Goal: Task Accomplishment & Management: Manage account settings

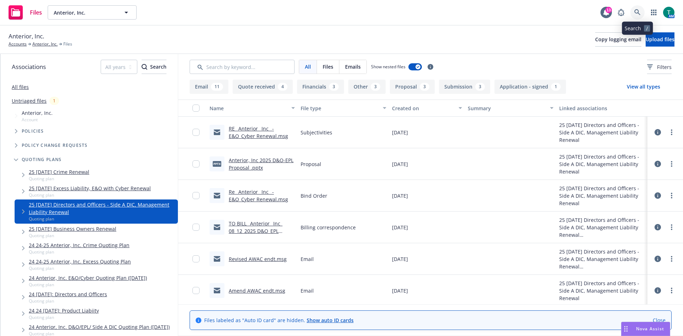
click at [637, 11] on icon at bounding box center [638, 12] width 6 height 6
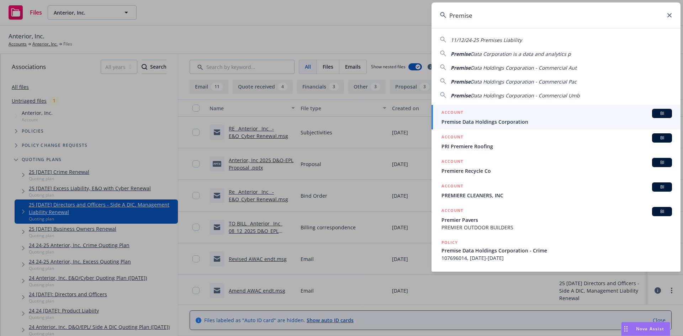
type input "Premise"
click at [656, 112] on span "BI" at bounding box center [662, 113] width 14 height 6
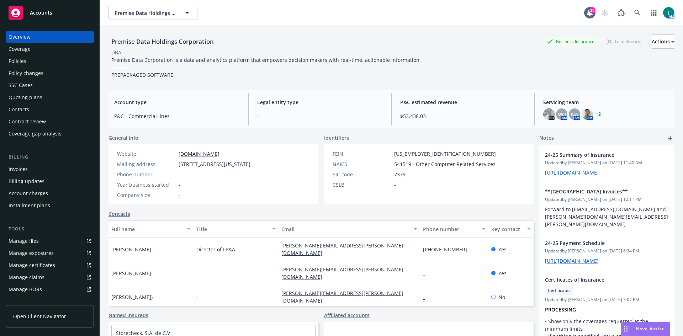
click at [30, 167] on div "Invoices" at bounding box center [50, 169] width 83 height 11
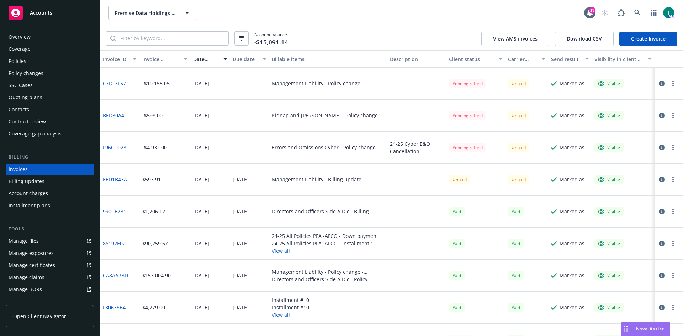
click at [669, 83] on button "button" at bounding box center [673, 83] width 9 height 9
click at [615, 116] on link "View invoice" at bounding box center [626, 112] width 91 height 14
click at [636, 12] on icon at bounding box center [638, 13] width 6 height 6
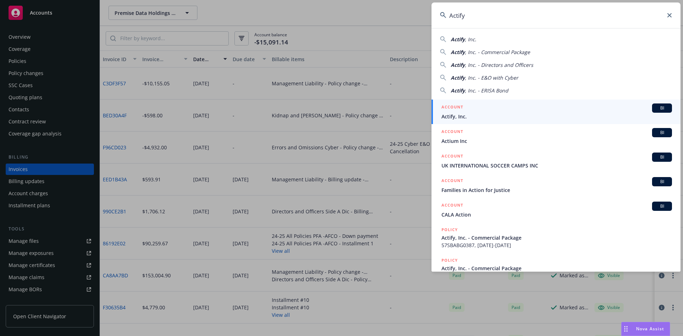
type input "Actify"
drag, startPoint x: 656, startPoint y: 110, endPoint x: 391, endPoint y: 153, distance: 268.2
click at [655, 110] on span "BI" at bounding box center [662, 108] width 14 height 6
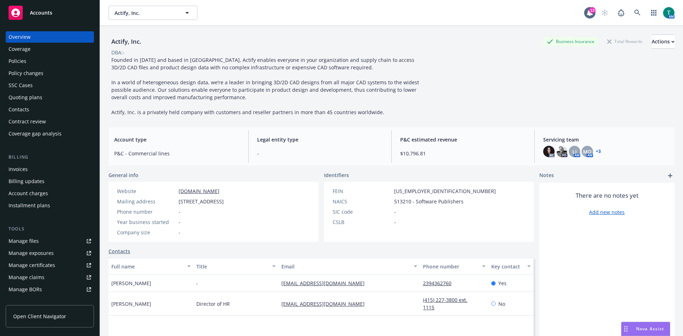
click at [53, 241] on link "Manage files" at bounding box center [50, 241] width 88 height 11
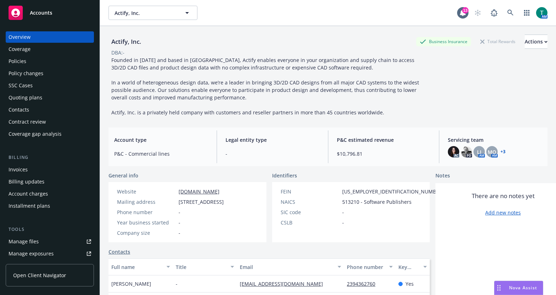
drag, startPoint x: 520, startPoint y: 288, endPoint x: 437, endPoint y: 288, distance: 82.9
click at [520, 288] on span "Nova Assist" at bounding box center [523, 287] width 28 height 6
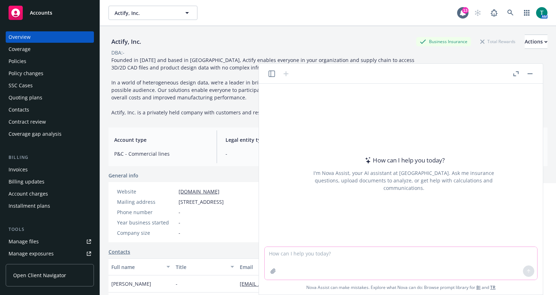
click at [282, 255] on textarea at bounding box center [401, 263] width 273 height 33
type textarea "refine email"
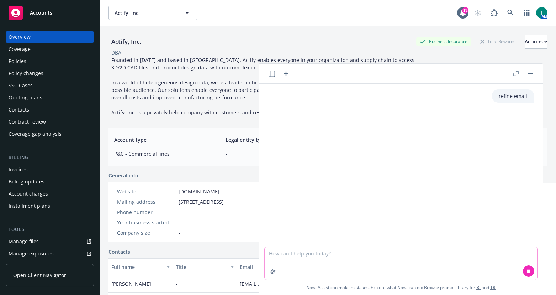
paste textarea "Hannah handled last year's renewal, but it is being written on an FI primary fo…"
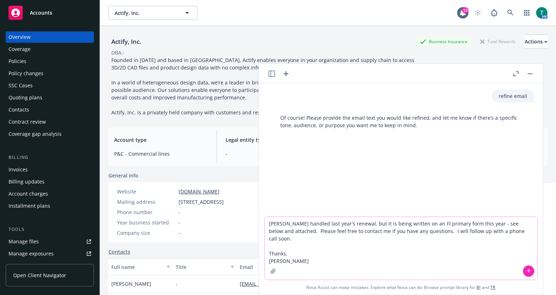
drag, startPoint x: 289, startPoint y: 245, endPoint x: 281, endPoint y: 240, distance: 9.5
click at [281, 240] on textarea "Hannah handled last year's renewal, but it is being written on an FI primary fo…" at bounding box center [401, 248] width 273 height 63
type textarea "Hannah handled last year's renewal, but it is being written on an FI primary fo…"
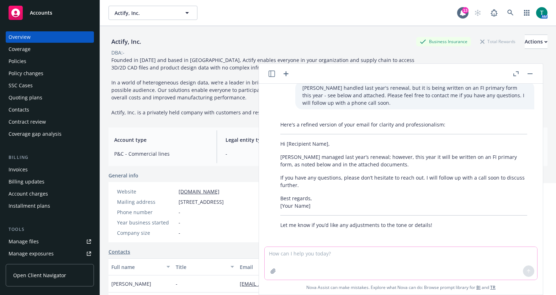
scroll to position [61, 0]
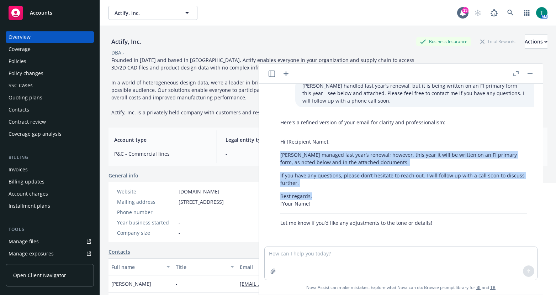
drag, startPoint x: 313, startPoint y: 195, endPoint x: 267, endPoint y: 153, distance: 62.5
click at [267, 153] on div "refine email Of course! Please provide the email text you would like refined, a…" at bounding box center [401, 165] width 278 height 163
copy div "Hannah managed last year’s renewal; however, this year it will be written on an…"
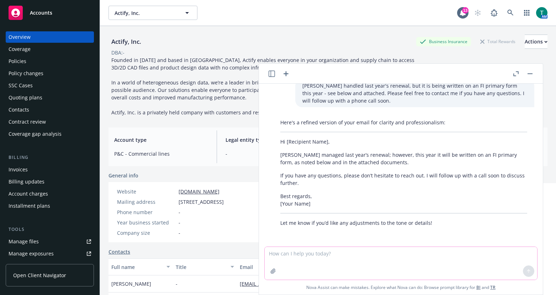
click at [278, 254] on textarea at bounding box center [401, 263] width 273 height 33
paste textarea "Hannah managed last year’s renewal; however, this year it will be written on an…"
type textarea "Hannah managed last year’s renewal; however, this year it will be written on an…"
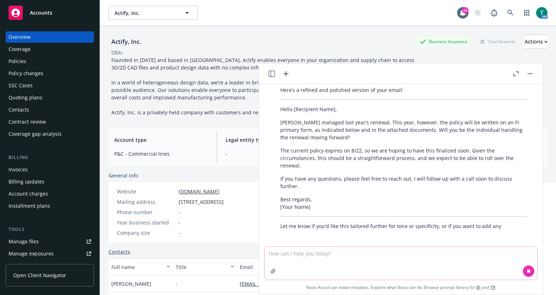
scroll to position [310, 0]
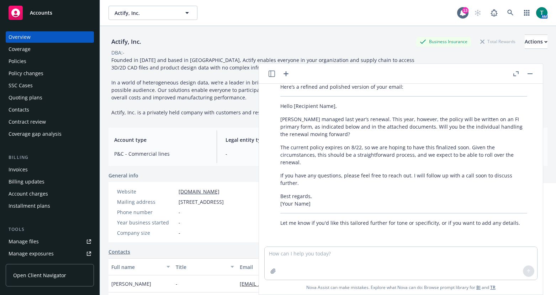
click at [332, 142] on div "Here’s a refined and polished version of your email: Hello [Recipient Name], Ha…" at bounding box center [403, 154] width 261 height 149
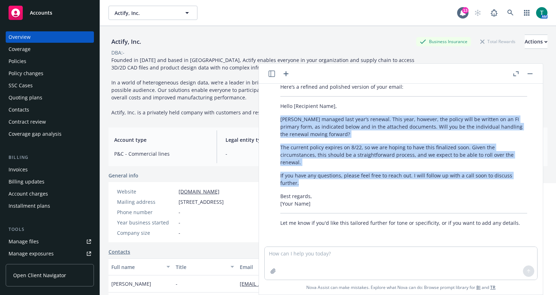
drag, startPoint x: 301, startPoint y: 181, endPoint x: 272, endPoint y: 120, distance: 68.6
click at [272, 120] on div "Here’s a refined and polished version of your email: Hello [Recipient Name], Ha…" at bounding box center [404, 154] width 273 height 149
copy div "Hannah managed last year’s renewal. This year, however, the policy will be writ…"
click at [531, 74] on button "button" at bounding box center [530, 73] width 9 height 9
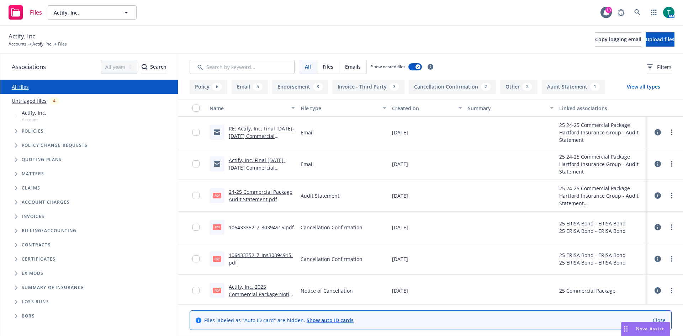
click at [12, 161] on span "Tree Example" at bounding box center [15, 159] width 11 height 11
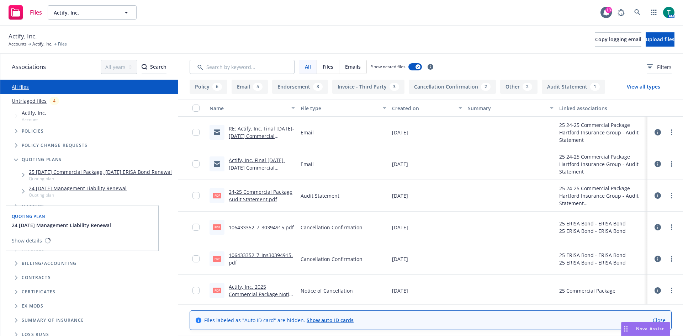
click at [77, 192] on link "24 06/16/24 Management Liability Renewal" at bounding box center [78, 188] width 98 height 7
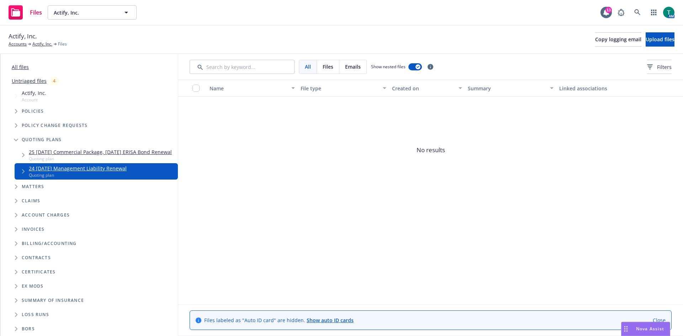
scroll to position [27, 0]
click at [17, 109] on icon "Tree Example" at bounding box center [16, 111] width 2 height 4
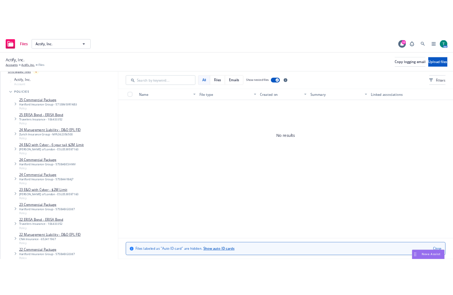
scroll to position [71, 0]
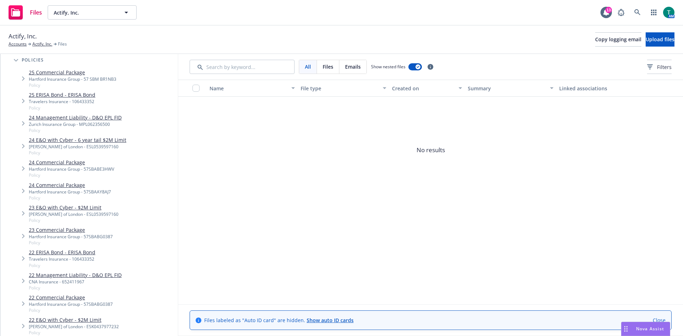
click at [68, 119] on link "24 Management Liability - D&O EPL FID" at bounding box center [75, 117] width 93 height 7
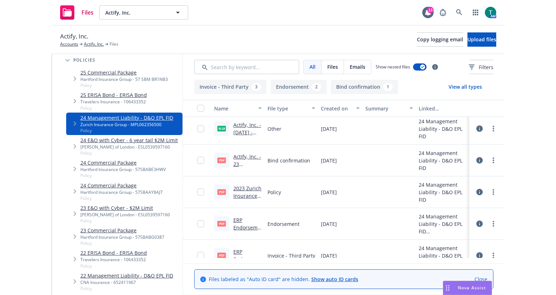
scroll to position [112, 0]
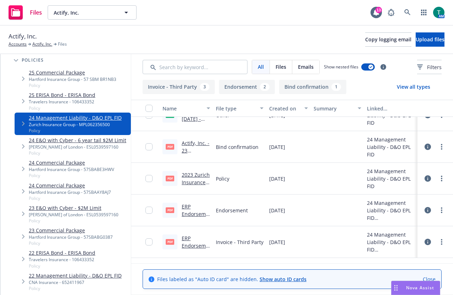
click at [193, 205] on link "ERP Endorsement to 6/16/2030.pdf" at bounding box center [195, 217] width 27 height 29
click at [198, 174] on link "2023 Zurich Insurance Group Management Liabiity - policy.pdf" at bounding box center [196, 193] width 28 height 44
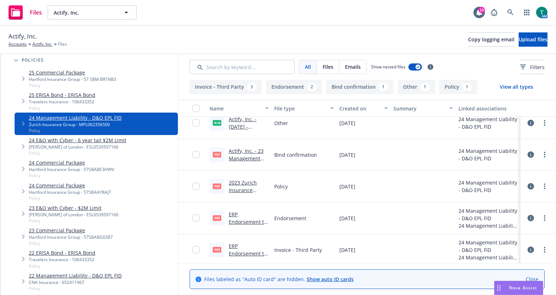
scroll to position [0, 0]
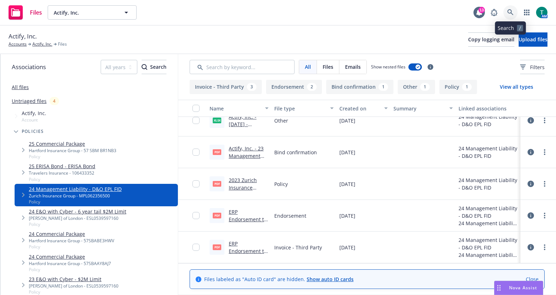
click at [507, 10] on icon at bounding box center [510, 12] width 6 height 6
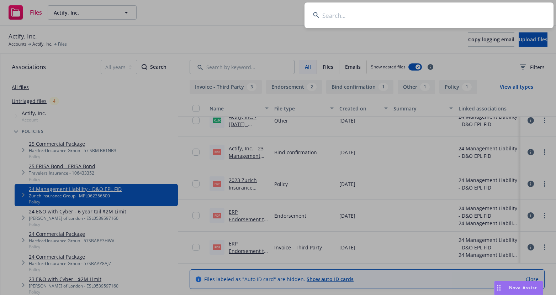
click at [366, 11] on input at bounding box center [429, 15] width 249 height 26
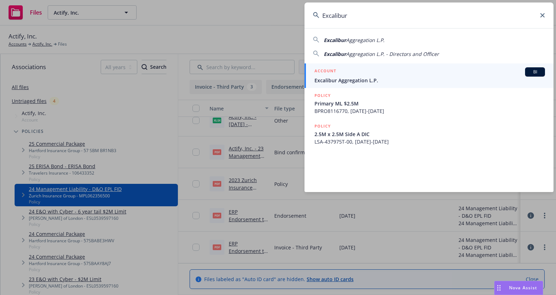
type input "Excalibur"
click at [540, 72] on span "BI" at bounding box center [535, 72] width 14 height 6
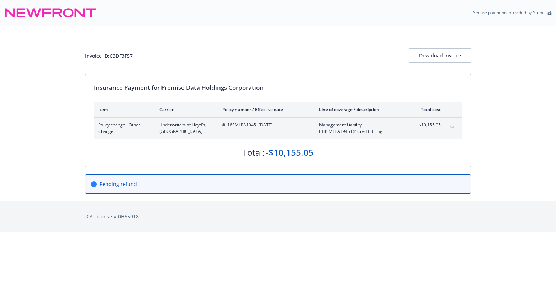
click at [6, 91] on div "Invoice ID: C3DF3F57 Download Invoice Insurance Payment for Premise Data Holdin…" at bounding box center [278, 113] width 556 height 175
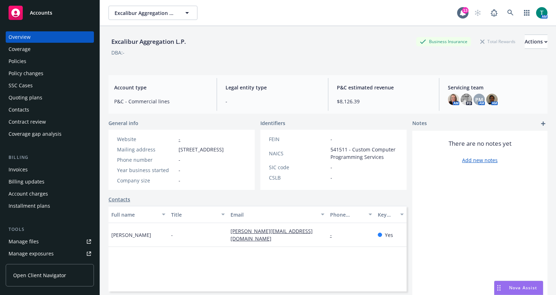
click at [512, 286] on span "Nova Assist" at bounding box center [523, 287] width 28 height 6
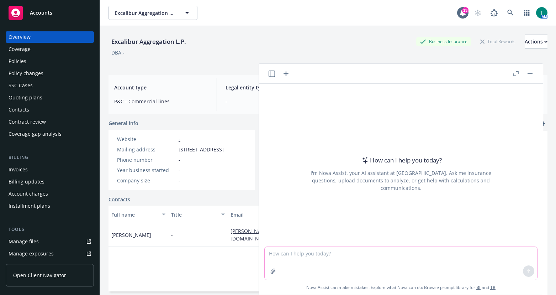
click at [336, 253] on textarea at bounding box center [401, 263] width 273 height 33
type textarea "refine email"
paste textarea "I am securing a 2-week hard extension and will advise the prorata AP. Still fin…"
type textarea "I am securing a 2-week hard extension and will advise the prorata AP. Still fin…"
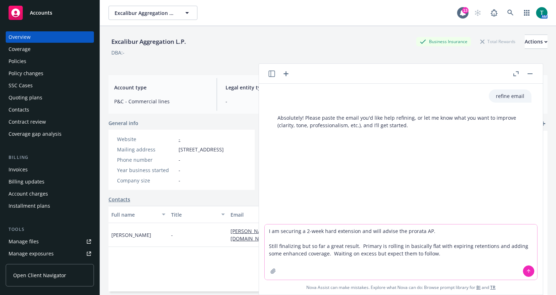
click at [432, 255] on textarea "I am securing a 2-week hard extension and will advise the prorata AP. Still fin…" at bounding box center [401, 251] width 273 height 55
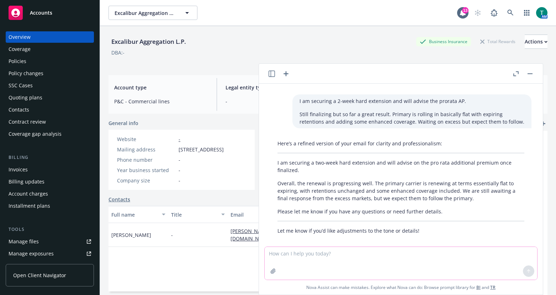
scroll to position [54, 0]
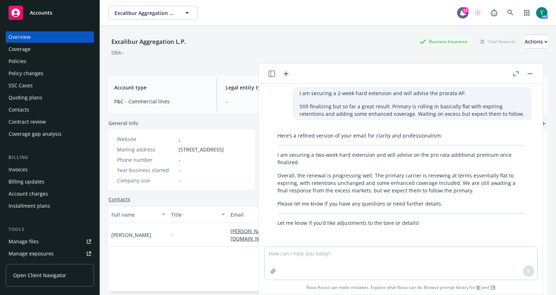
click at [379, 173] on p "Overall, the renewal is progressing well. The primary carrier is renewing at te…" at bounding box center [401, 183] width 247 height 22
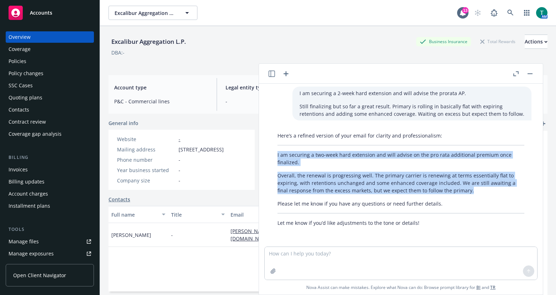
drag, startPoint x: 468, startPoint y: 193, endPoint x: 305, endPoint y: 151, distance: 168.7
click at [259, 153] on div "refine email Absolutely! Please paste the email you'd like help refining, or le…" at bounding box center [401, 165] width 284 height 163
copy div "I am securing a two-week hard extension and will advise on the pro rata additio…"
click at [530, 73] on rect "button" at bounding box center [530, 73] width 5 height 1
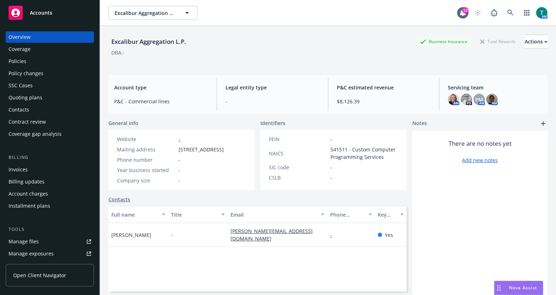
click at [41, 242] on link "Manage files" at bounding box center [50, 241] width 88 height 11
click at [30, 245] on div "Manage files" at bounding box center [24, 241] width 30 height 11
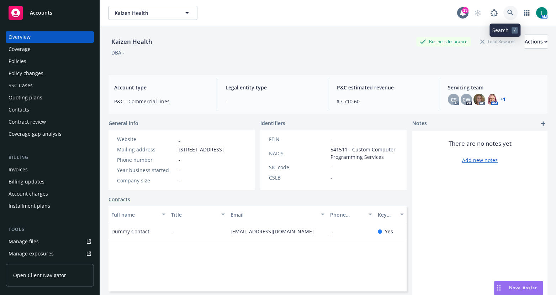
click at [511, 11] on link at bounding box center [511, 13] width 14 height 14
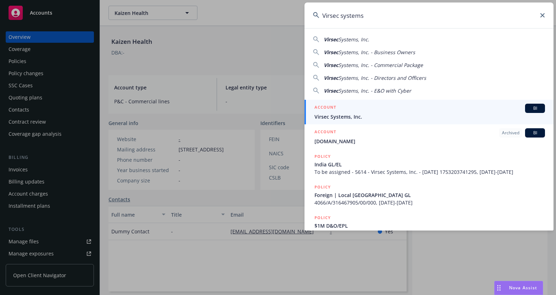
type input "Virsec systems"
click at [348, 115] on span "Virsec Systems, Inc." at bounding box center [430, 116] width 231 height 7
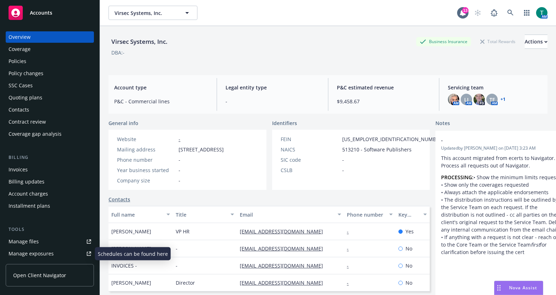
click at [45, 246] on link "Manage files" at bounding box center [50, 241] width 88 height 11
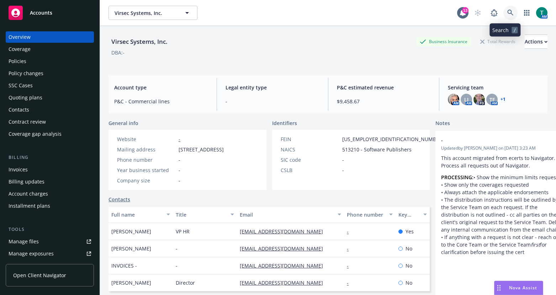
click at [510, 12] on link at bounding box center [511, 13] width 14 height 14
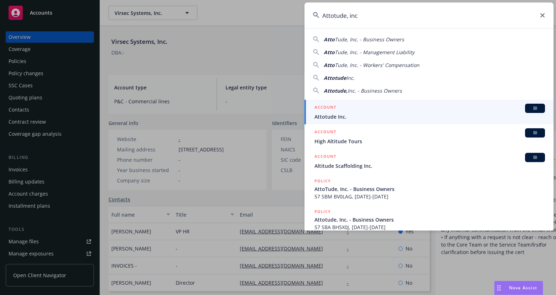
type input "Attotude, inc"
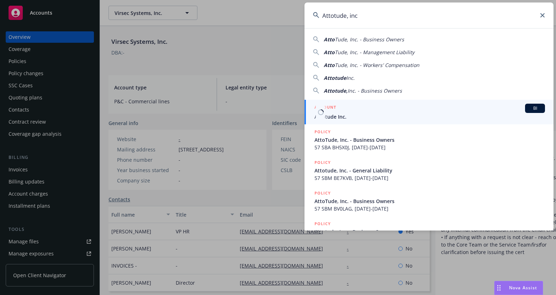
click at [346, 115] on span "Attotude Inc." at bounding box center [430, 116] width 231 height 7
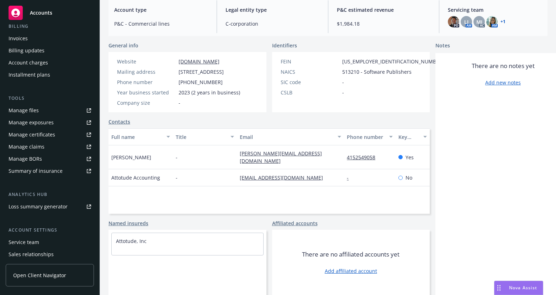
scroll to position [169, 0]
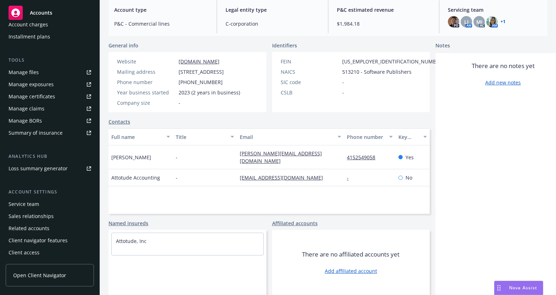
click at [41, 206] on div "Service team" at bounding box center [50, 203] width 83 height 11
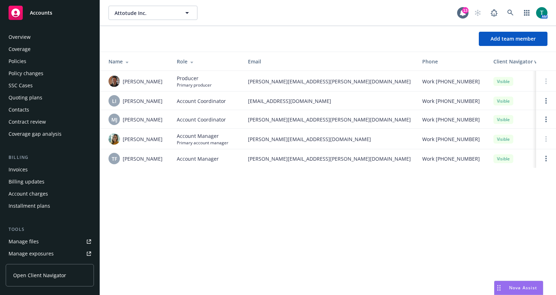
drag, startPoint x: 32, startPoint y: 94, endPoint x: 36, endPoint y: 95, distance: 4.4
click at [32, 94] on div "Quoting plans" at bounding box center [26, 97] width 34 height 11
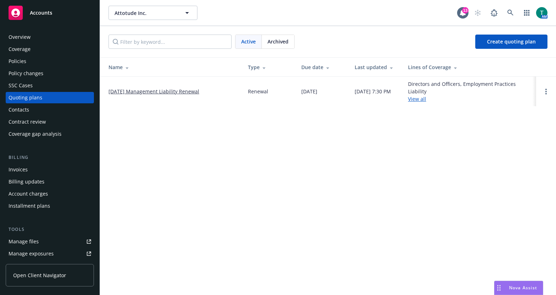
click at [152, 93] on link "10/14/25 Management Liability Renewal" at bounding box center [154, 91] width 91 height 7
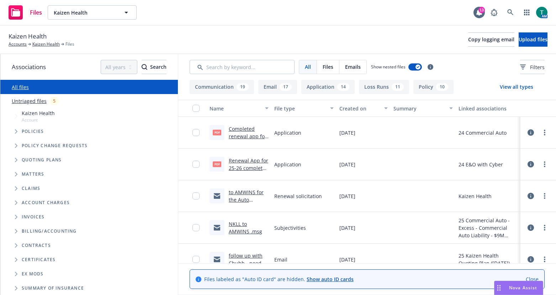
click at [16, 159] on icon "Tree Example" at bounding box center [16, 160] width 2 height 4
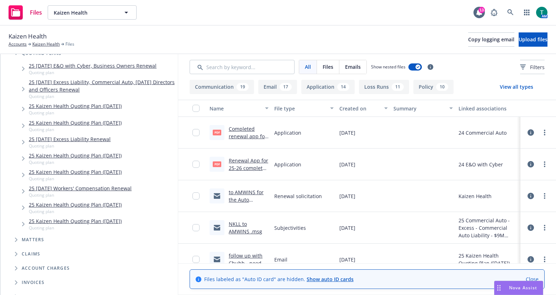
scroll to position [107, 0]
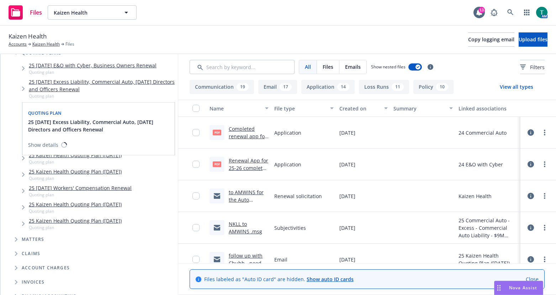
click at [73, 86] on link "25 09/15/25 Excess Liability, Commercial Auto, 09/01/25 Directors and Officers …" at bounding box center [102, 85] width 146 height 15
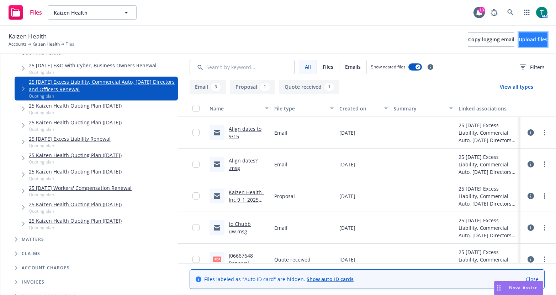
click at [527, 40] on span "Upload files" at bounding box center [533, 39] width 29 height 7
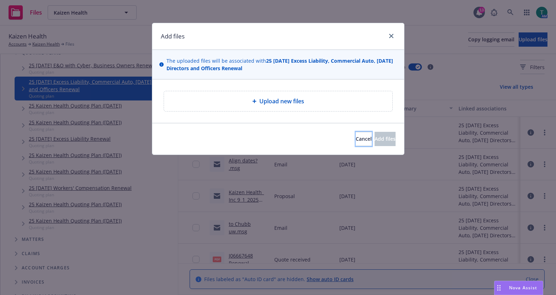
click at [356, 136] on span "Cancel" at bounding box center [364, 138] width 16 height 7
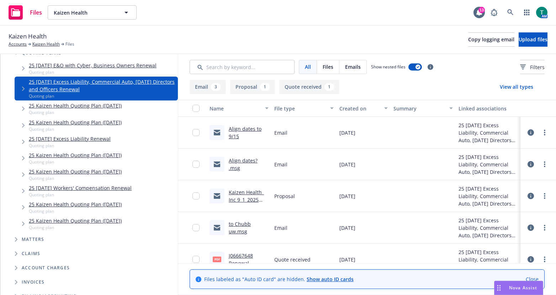
click at [234, 193] on link "Kaizen Health_ Inc 9_1_2025 D&O-EPL Policy Renewal .msg" at bounding box center [247, 203] width 36 height 29
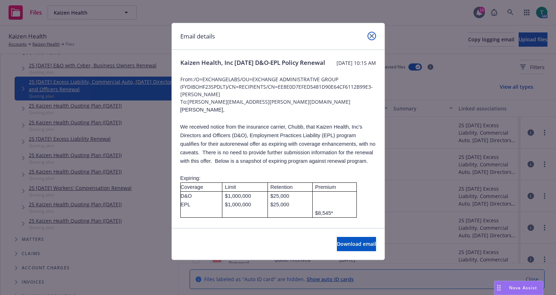
click at [368, 35] on link "close" at bounding box center [372, 36] width 9 height 9
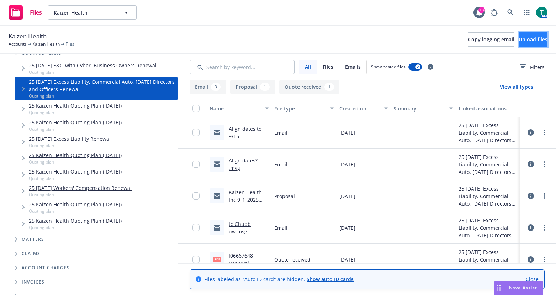
click at [519, 42] on span "Upload files" at bounding box center [533, 39] width 29 height 7
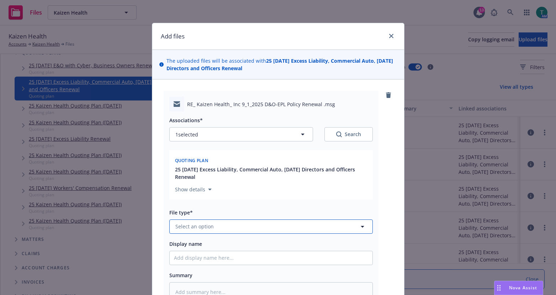
click at [208, 229] on span "Select an option" at bounding box center [194, 225] width 38 height 7
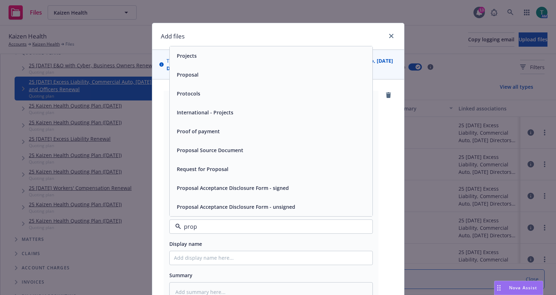
type input "propo"
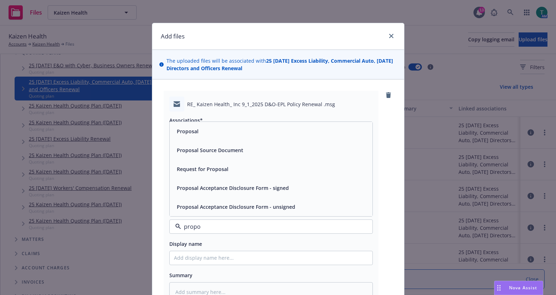
click at [235, 122] on div "Proposal" at bounding box center [271, 131] width 203 height 19
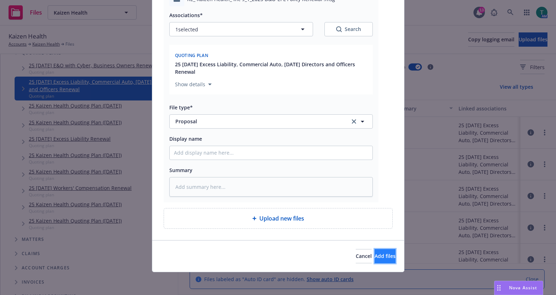
click at [375, 252] on span "Add files" at bounding box center [385, 255] width 21 height 7
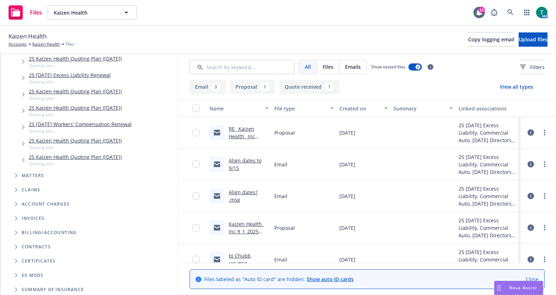
scroll to position [201, 0]
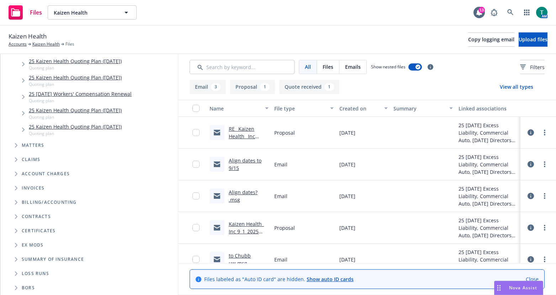
click at [239, 131] on link "RE_ Kaizen Health_ Inc 9_1_2025 D&O-EPL Policy Renewal .msg" at bounding box center [247, 143] width 36 height 37
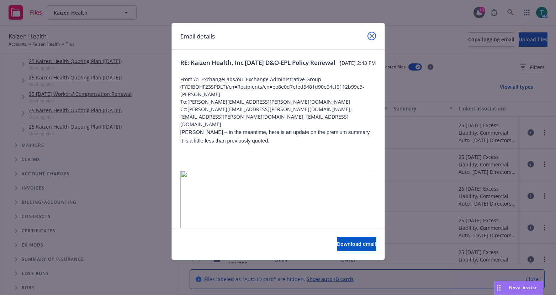
drag, startPoint x: 374, startPoint y: 37, endPoint x: 435, endPoint y: 19, distance: 64.0
click at [374, 37] on link "close" at bounding box center [372, 36] width 9 height 9
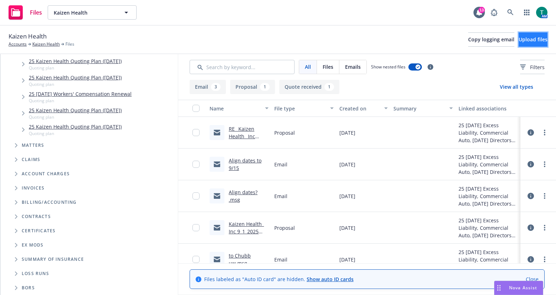
click at [533, 37] on span "Upload files" at bounding box center [533, 39] width 29 height 7
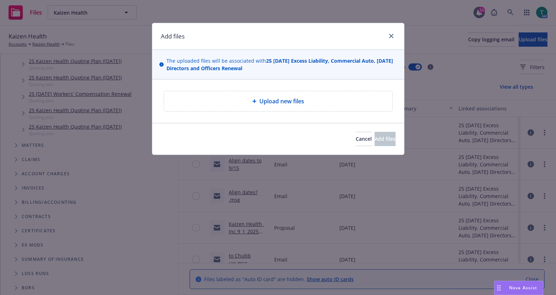
type textarea "x"
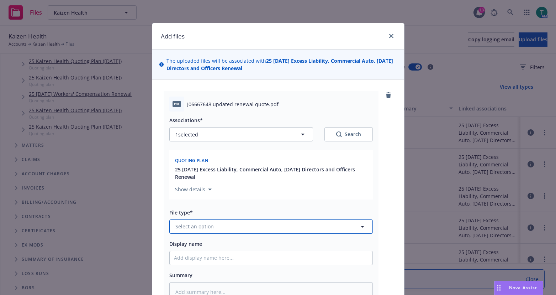
click at [182, 229] on span "Select an option" at bounding box center [194, 225] width 38 height 7
type input "quote"
drag, startPoint x: 218, startPoint y: 209, endPoint x: 321, endPoint y: 258, distance: 114.4
click at [218, 208] on div "Quote received" at bounding box center [271, 206] width 194 height 10
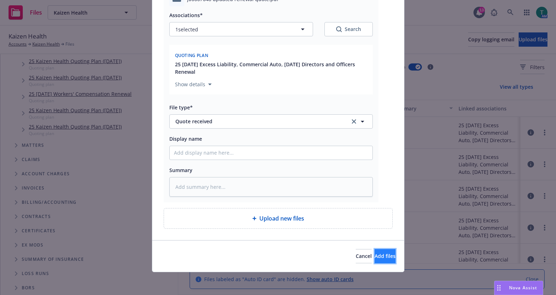
click at [375, 260] on button "Add files" at bounding box center [385, 256] width 21 height 14
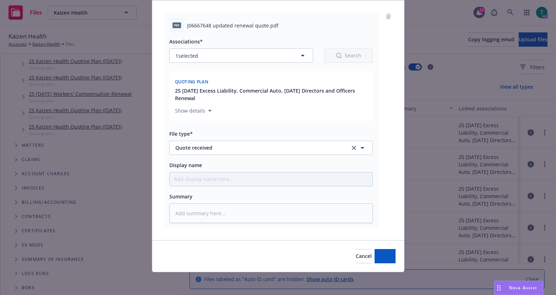
scroll to position [79, 0]
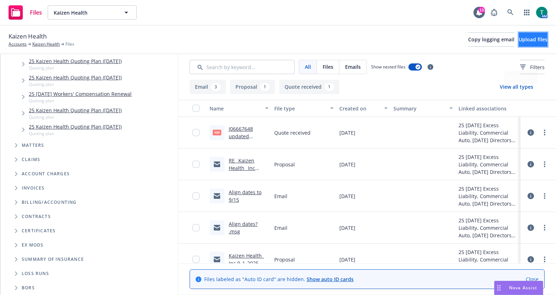
click at [519, 41] on span "Upload files" at bounding box center [533, 39] width 29 height 7
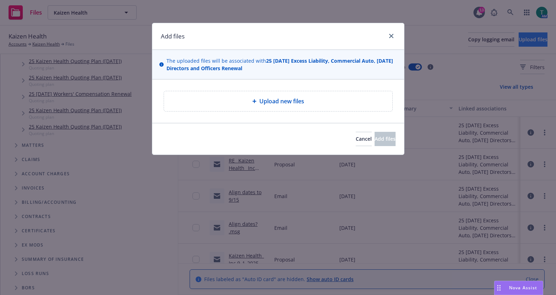
type textarea "x"
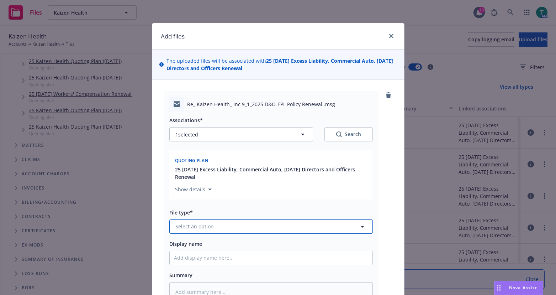
click at [193, 227] on span "Select an option" at bounding box center [194, 225] width 38 height 7
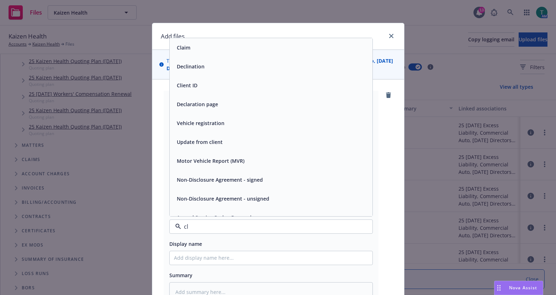
type input "c"
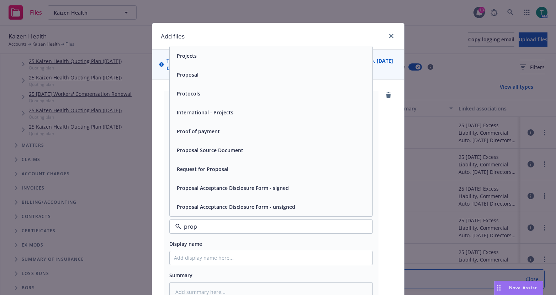
type input "props"
type textarea "x"
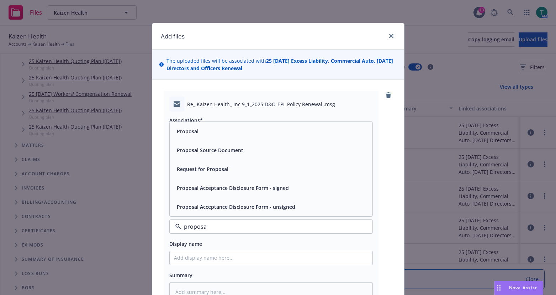
type input "proposal"
click at [200, 132] on div "Proposal" at bounding box center [271, 131] width 194 height 10
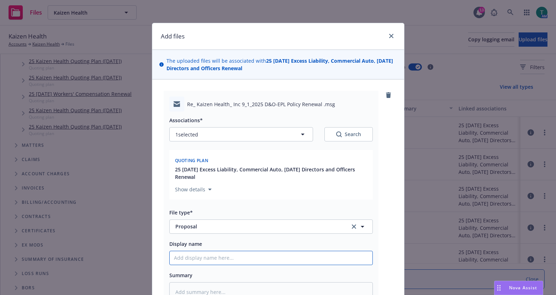
click at [198, 257] on input "Display name" at bounding box center [271, 258] width 203 height 14
type textarea "x"
type input "U"
type textarea "x"
type input "UP"
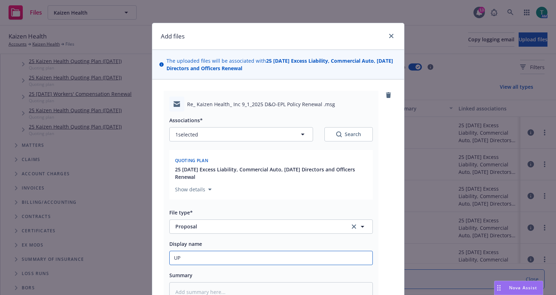
type textarea "x"
type input "UPd"
type textarea "x"
type input "UPda"
type textarea "x"
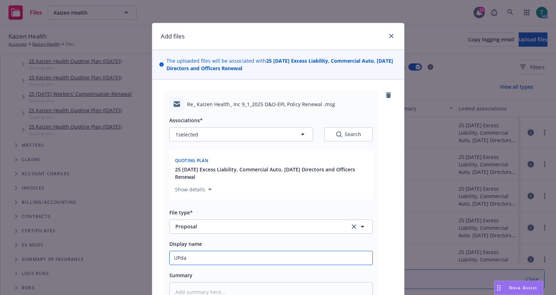
type input "UPdat"
type textarea "x"
type input "UPdate"
type textarea "x"
type input "UPdate t"
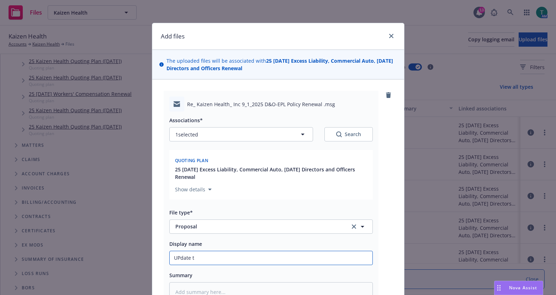
type textarea "x"
type input "UPdate to"
type textarea "x"
type input "Update to Cole"
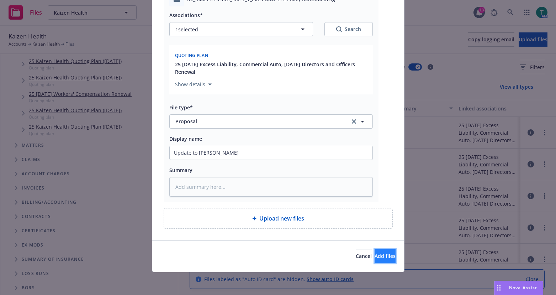
click span "Add files"
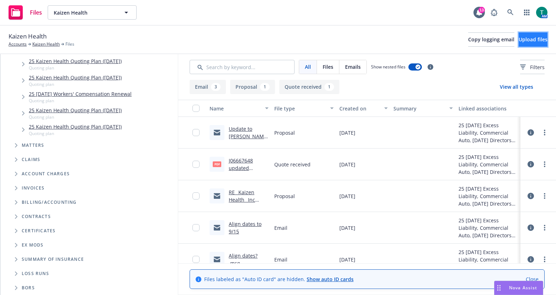
click button "Upload files"
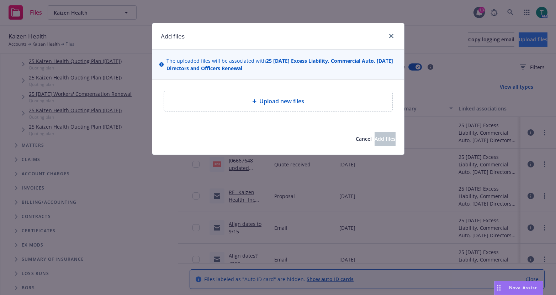
type textarea "x"
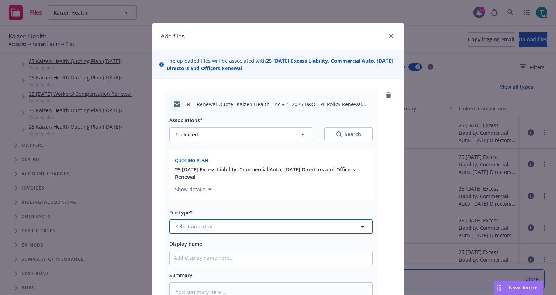
click span "Select an option"
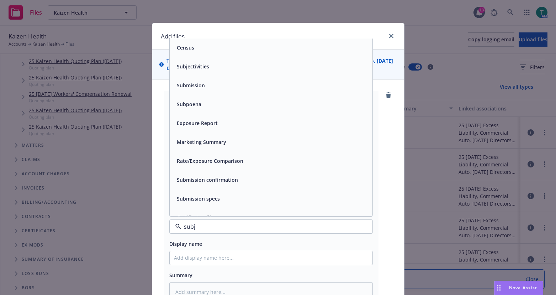
type input "subje"
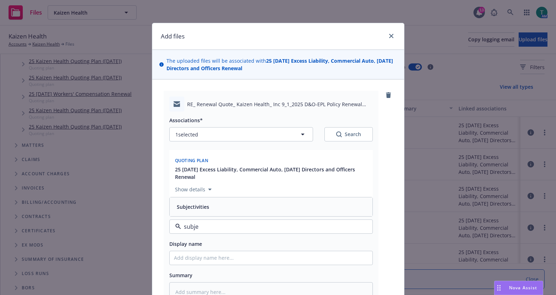
click div "Subjectivities"
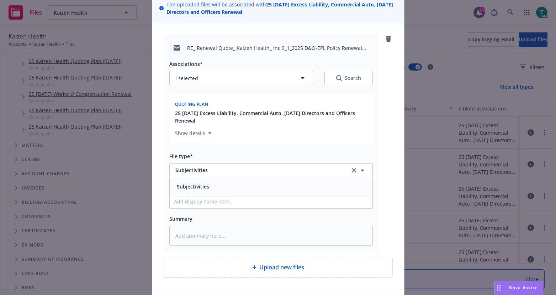
scroll to position [105, 0]
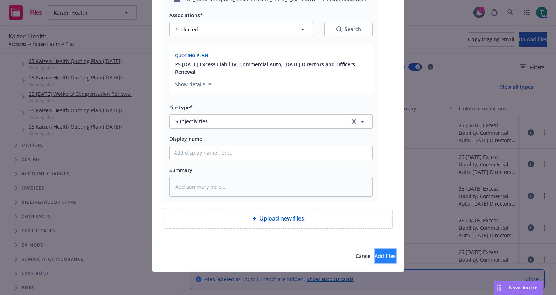
click button "Add files"
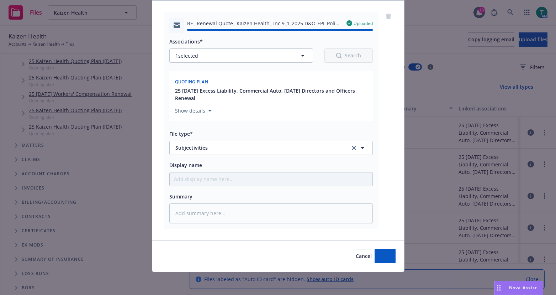
type textarea "x"
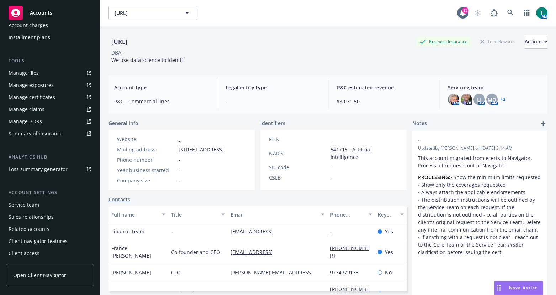
scroll to position [169, 0]
click at [501, 100] on link "+ 2" at bounding box center [503, 99] width 5 height 4
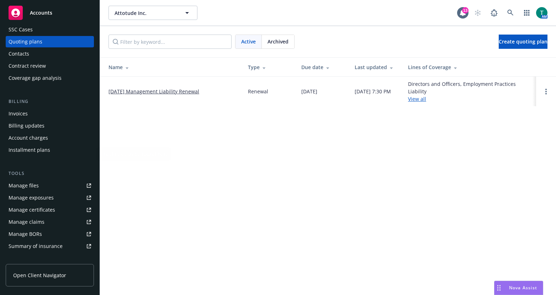
scroll to position [107, 0]
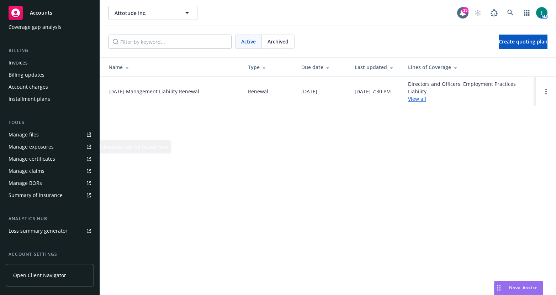
click at [20, 131] on div "Manage files" at bounding box center [24, 134] width 30 height 11
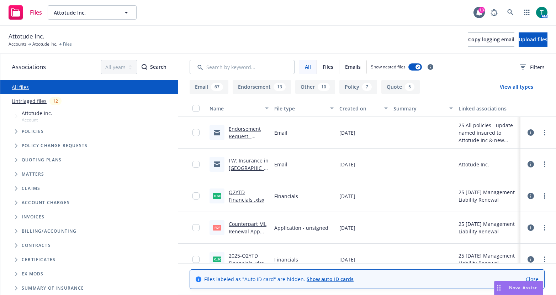
click at [14, 161] on span "Tree Example" at bounding box center [15, 159] width 11 height 11
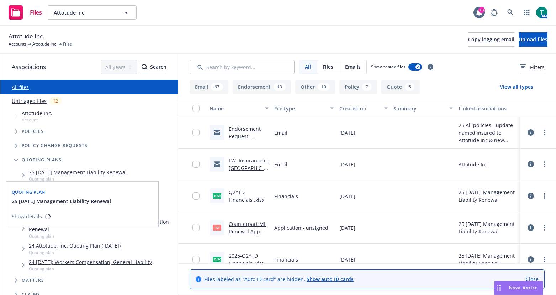
click at [76, 171] on link "25 [DATE] Management Liability Renewal" at bounding box center [78, 171] width 98 height 7
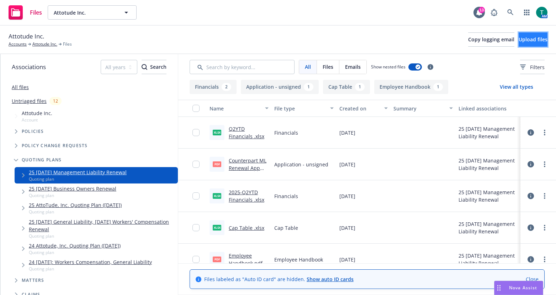
click at [522, 41] on span "Upload files" at bounding box center [533, 39] width 29 height 7
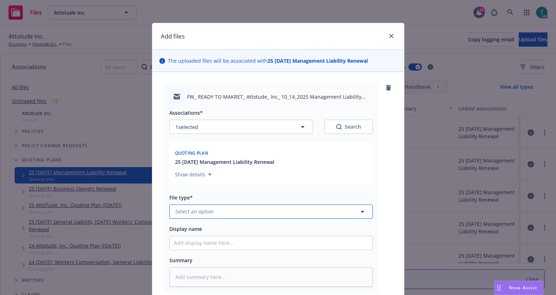
click at [191, 207] on span "Select an option" at bounding box center [194, 210] width 38 height 7
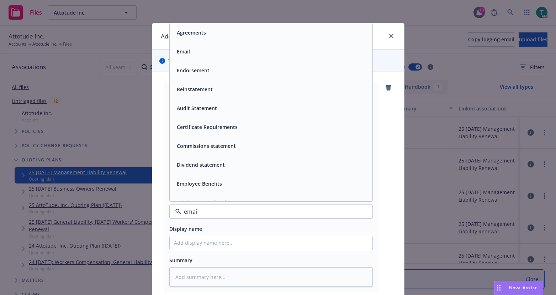
type input "email"
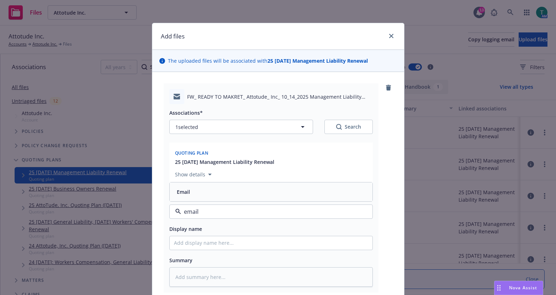
click at [191, 193] on div "Email" at bounding box center [271, 191] width 194 height 10
click at [186, 239] on input "Display name" at bounding box center [271, 243] width 203 height 14
type textarea "x"
type input "i"
type textarea "x"
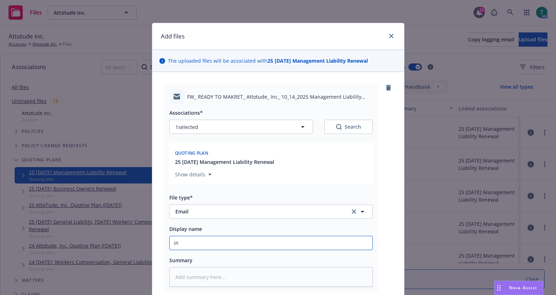
type input "int"
type textarea "x"
type input "inte"
type textarea "x"
type input "inter"
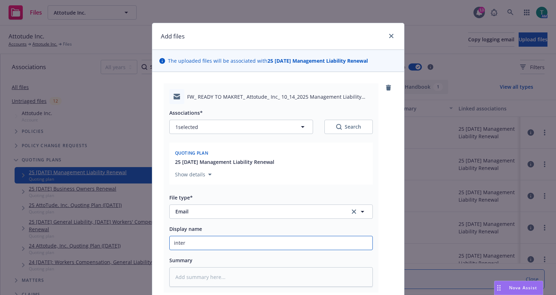
type textarea "x"
type input "intern"
type textarea "x"
type input "interna"
type textarea "x"
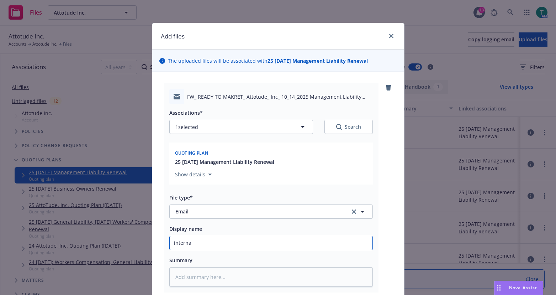
type input "internal"
type textarea "x"
type input "Internal transfer"
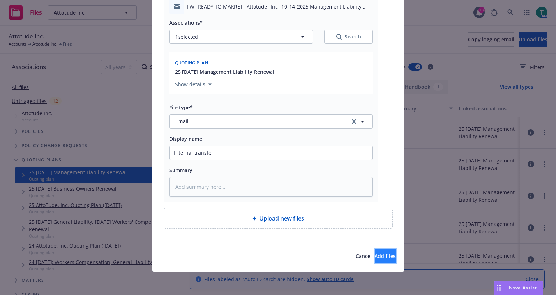
click at [378, 258] on span "Add files" at bounding box center [385, 255] width 21 height 7
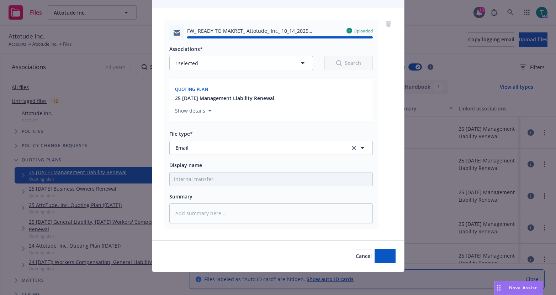
type textarea "x"
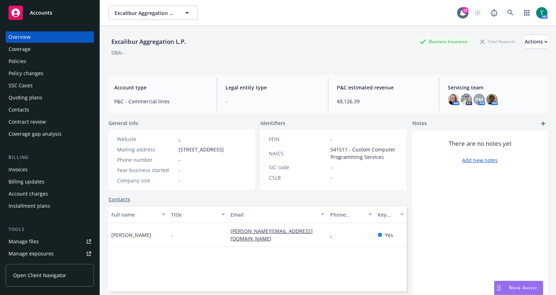
click at [26, 244] on div "Manage files" at bounding box center [24, 241] width 30 height 11
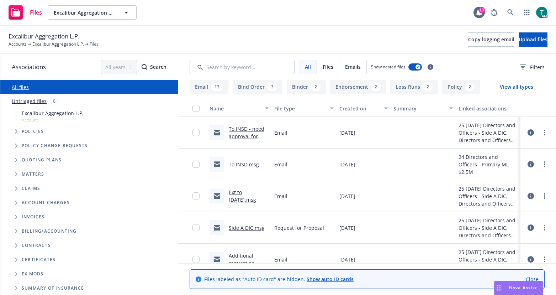
click at [15, 160] on icon "Tree Example" at bounding box center [16, 160] width 3 height 4
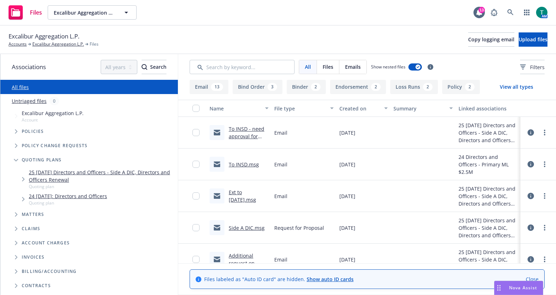
click at [65, 174] on link "25 [DATE] Directors and Officers - Side A DIC, Directors and Officers Renewal" at bounding box center [102, 175] width 146 height 15
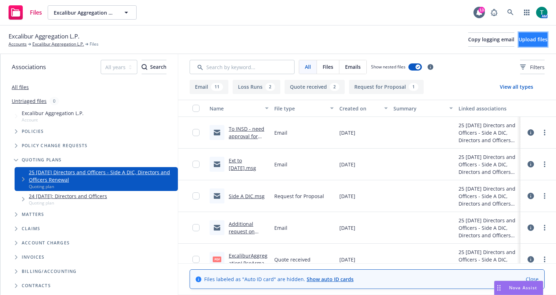
click at [533, 42] on span "Upload files" at bounding box center [533, 39] width 29 height 7
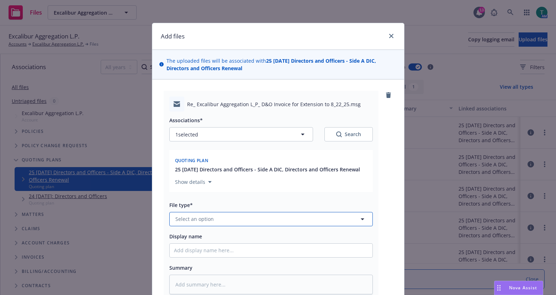
click at [191, 216] on span "Select an option" at bounding box center [194, 218] width 38 height 7
type input "email"
click at [200, 196] on div "Email" at bounding box center [271, 199] width 194 height 10
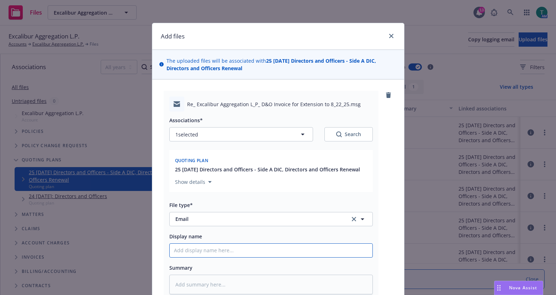
drag, startPoint x: 185, startPoint y: 251, endPoint x: 183, endPoint y: 248, distance: 4.1
click at [185, 250] on input "Display name" at bounding box center [271, 250] width 203 height 14
type textarea "x"
type input "BI"
type textarea "x"
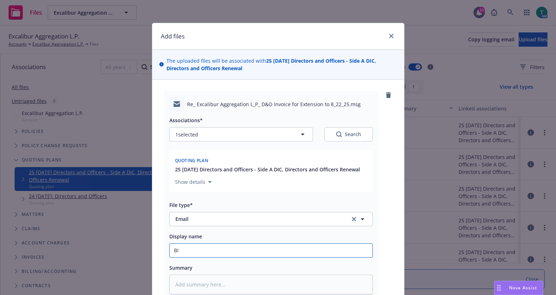
type input "BIN"
type textarea "x"
type input "BIND"
type textarea "x"
type input "BIND"
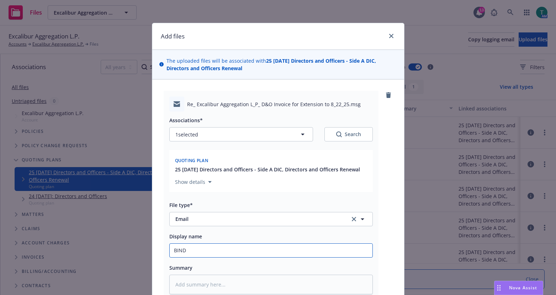
type textarea "x"
type input "BIND 2"
type textarea "x"
type input "BIND 2-"
type textarea "x"
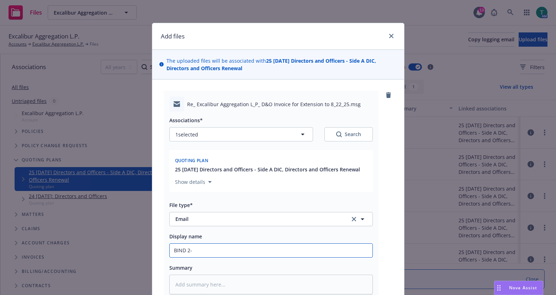
type input "BIND 2-w"
type textarea "x"
type input "BIND 2-we"
type textarea "x"
type input "BIND 2-wee"
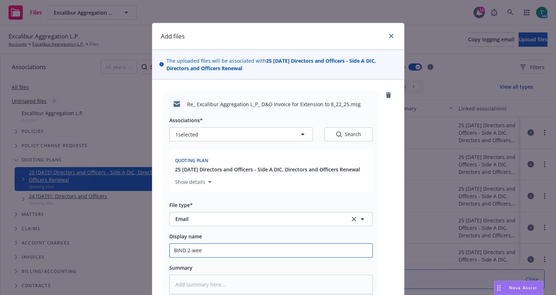
type textarea "x"
type input "BIND 2-week"
type textarea "x"
type input "BIND 2-week"
type textarea "x"
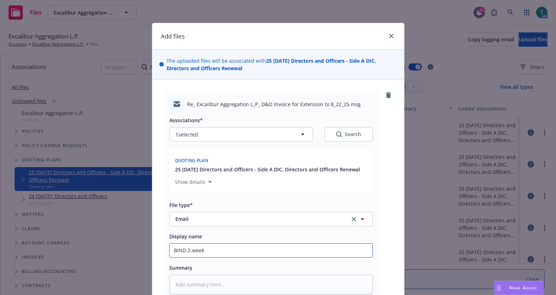
type input "BIND 2-week e"
type textarea "x"
type input "BIND 2-week ex"
type textarea "x"
type input "BIND 2-week ext"
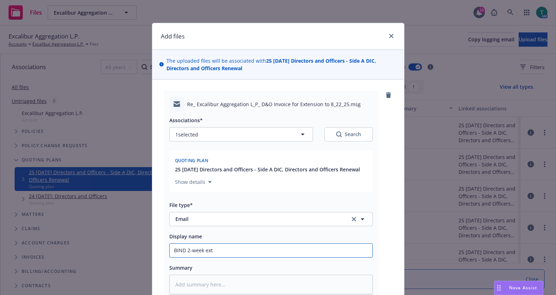
type textarea "x"
type input "BIND 2-week exten"
type textarea "x"
type input "BIND 2-week extensi"
type textarea "x"
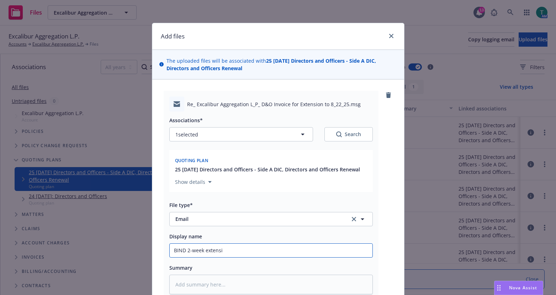
type input "BIND 2-week extensio"
type textarea "x"
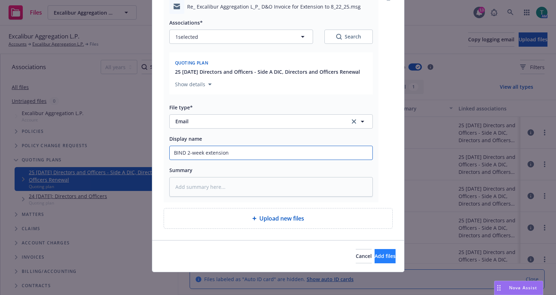
type input "BIND 2-week extension"
click at [380, 254] on button "Add files" at bounding box center [385, 256] width 21 height 14
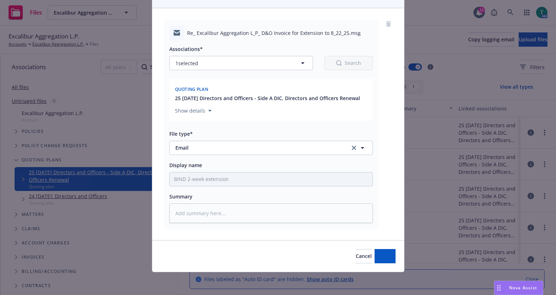
scroll to position [71, 0]
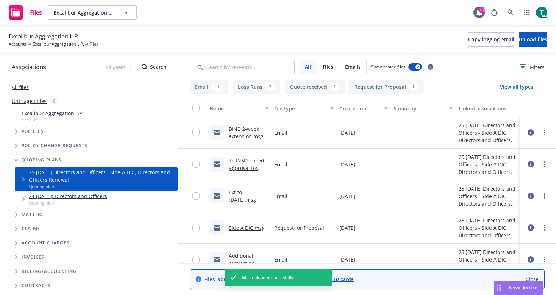
click at [541, 163] on link "more" at bounding box center [545, 164] width 9 height 9
click at [516, 179] on link "Archive" at bounding box center [508, 179] width 71 height 14
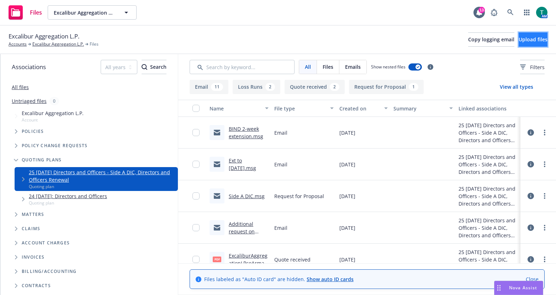
click at [528, 38] on span "Upload files" at bounding box center [533, 39] width 29 height 7
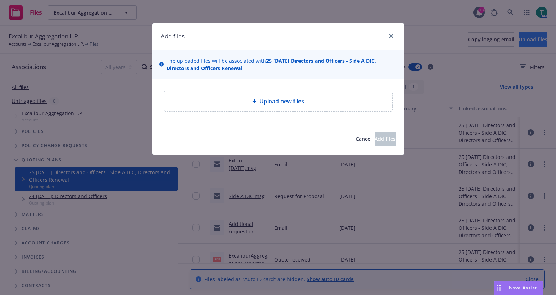
type textarea "x"
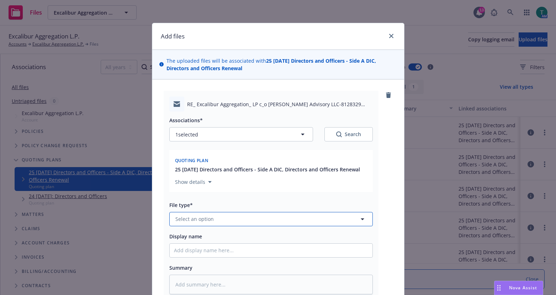
click at [187, 220] on span "Select an option" at bounding box center [194, 218] width 38 height 7
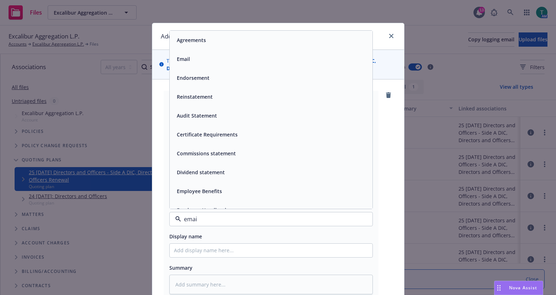
type input "email"
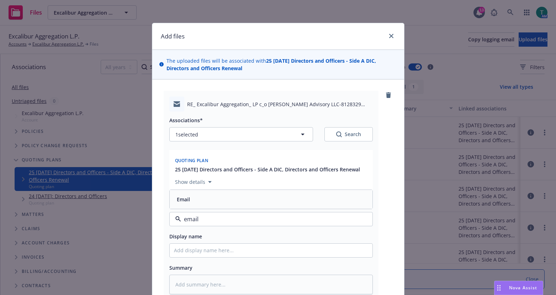
click at [203, 191] on div "Email" at bounding box center [271, 199] width 203 height 19
drag, startPoint x: 180, startPoint y: 250, endPoint x: 176, endPoint y: 241, distance: 10.0
click at [180, 250] on input "Display name" at bounding box center [271, 250] width 203 height 14
type textarea "x"
type input "BI"
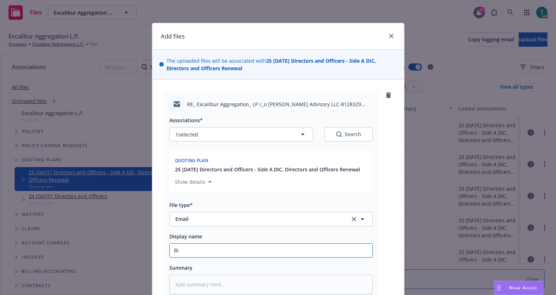
type textarea "x"
type input "BIN"
type textarea "x"
type input "BIND"
type textarea "x"
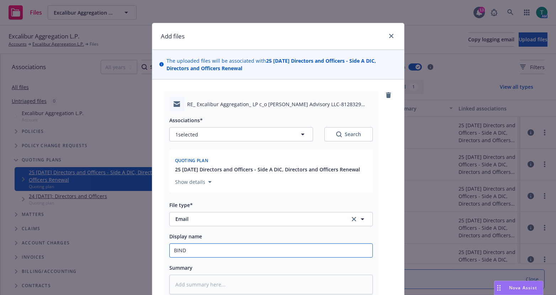
type input "BIND"
type textarea "x"
type input "BIND t"
type textarea "x"
type input "BIND"
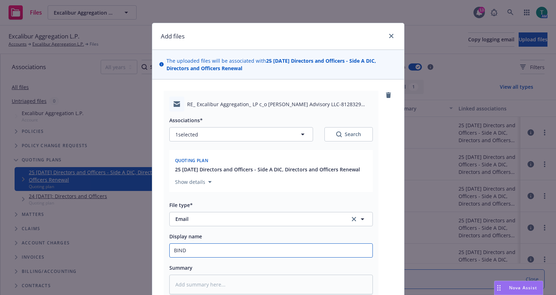
type textarea "x"
type input "BIND 2"
type textarea "x"
type input "BIND 2"
type textarea "x"
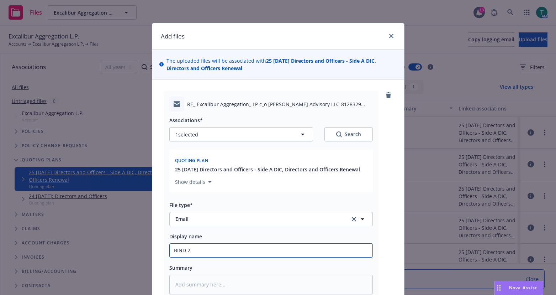
type input "BIND 2 w"
type textarea "x"
type input "BIND 2 w3"
type textarea "x"
type input "BIND 2 w33"
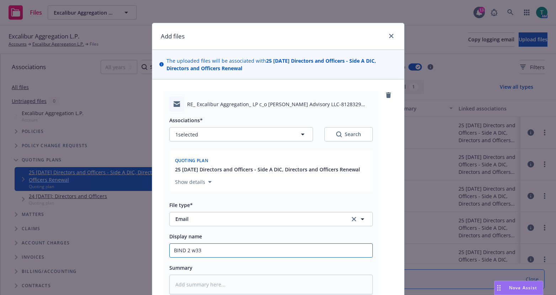
type textarea "x"
type input "BIND 2 w3"
type textarea "x"
type input "BIND 2 w"
type textarea "x"
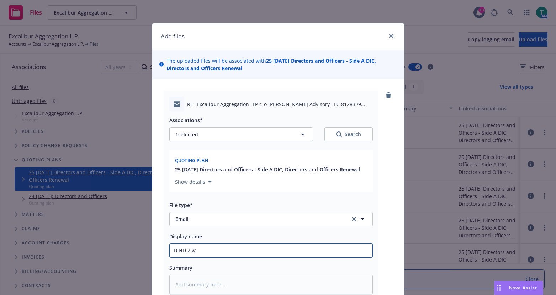
type input "BIND 2 we"
type textarea "x"
type input "BIND 2 wee"
type textarea "x"
type input "BIND 2 week"
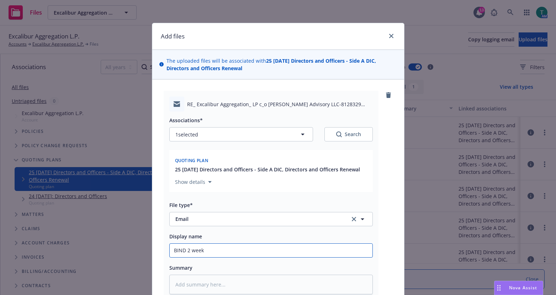
type textarea "x"
type input "BIND 2 week"
type textarea "x"
type input "BIND 2 week e"
type textarea "x"
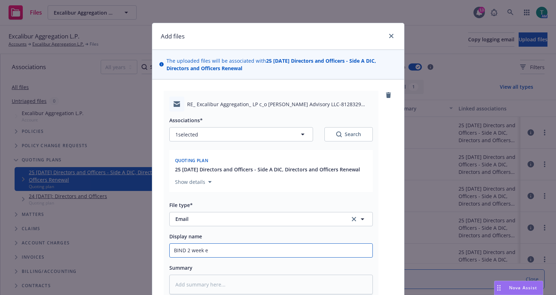
type input "BIND 2 week ex"
type textarea "x"
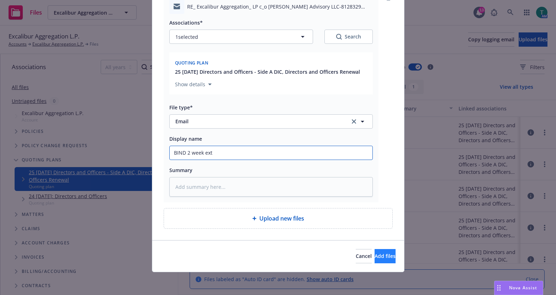
type input "BIND 2 week ext"
click at [378, 253] on span "Add files" at bounding box center [385, 255] width 21 height 7
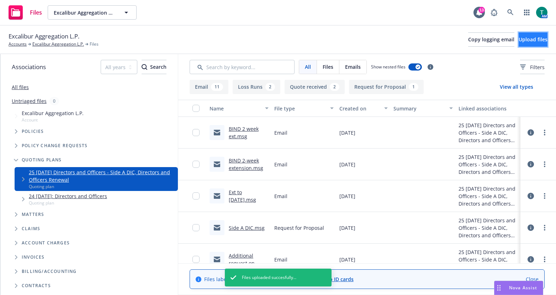
click at [524, 39] on span "Upload files" at bounding box center [533, 39] width 29 height 7
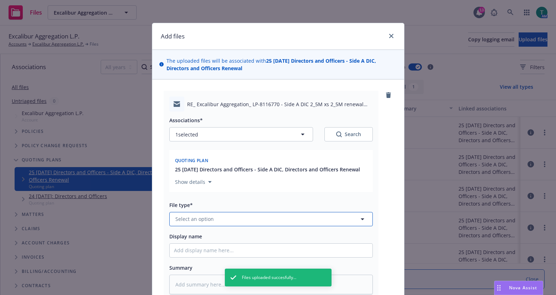
click at [202, 222] on span "Select an option" at bounding box center [194, 218] width 38 height 7
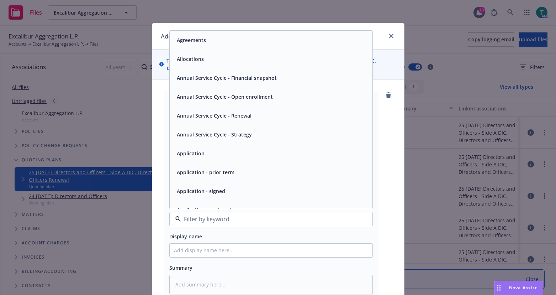
type textarea "x"
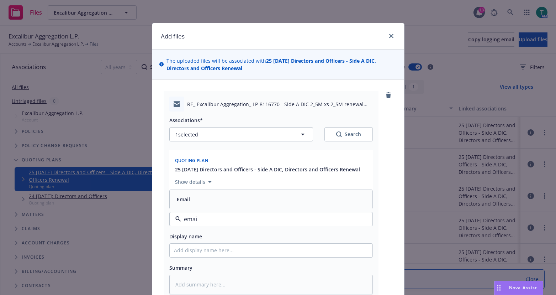
type input "email"
click at [193, 203] on div "Email" at bounding box center [271, 199] width 194 height 10
drag, startPoint x: 185, startPoint y: 253, endPoint x: 184, endPoint y: 241, distance: 11.8
click at [185, 249] on input "Display name" at bounding box center [271, 250] width 203 height 14
type textarea "x"
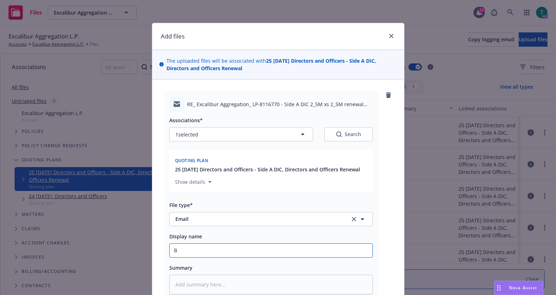
type input "BI"
type textarea "x"
type input "BIN"
type textarea "x"
type input "BIND"
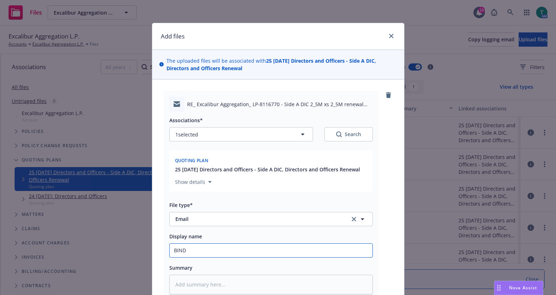
type textarea "x"
type input "BIND 2-week extension"
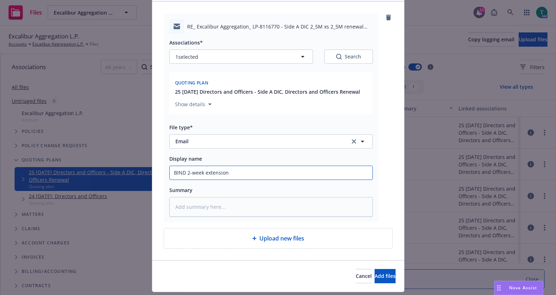
scroll to position [98, 0]
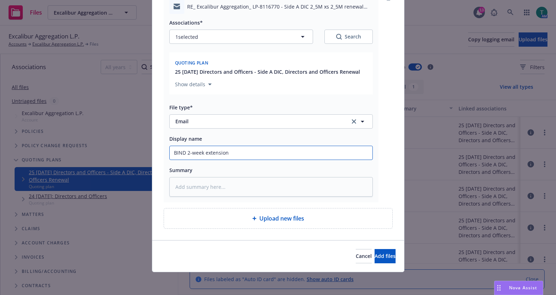
drag, startPoint x: 225, startPoint y: 154, endPoint x: 210, endPoint y: 153, distance: 15.7
click at [210, 153] on input "BIND 2-week extension" at bounding box center [271, 153] width 203 height 14
type textarea "x"
type input "BIND 2-week ext"
click at [375, 256] on span "Add files" at bounding box center [385, 255] width 21 height 7
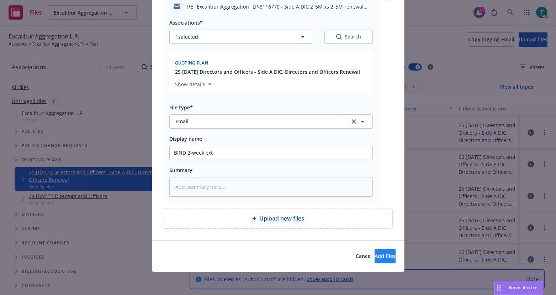
scroll to position [71, 0]
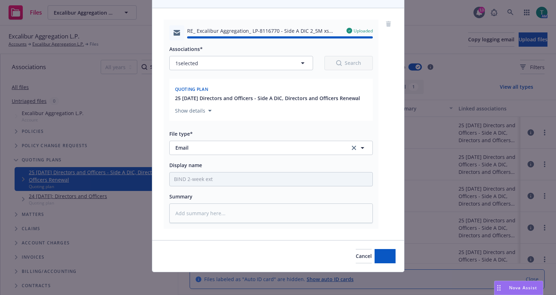
type textarea "x"
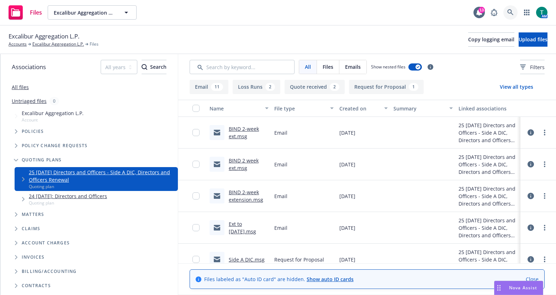
click at [511, 13] on icon at bounding box center [510, 12] width 6 height 6
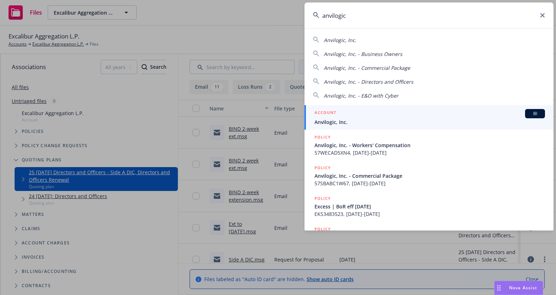
type input "anvilogic"
click at [354, 122] on span "Anvilogic, Inc." at bounding box center [430, 121] width 231 height 7
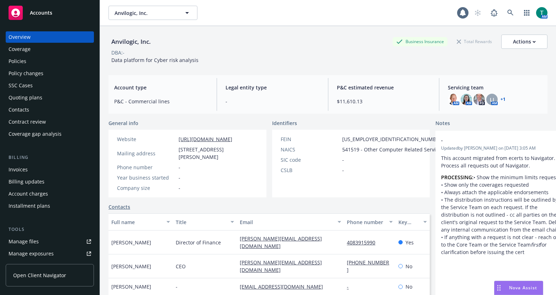
click at [41, 241] on link "Manage files" at bounding box center [50, 241] width 88 height 11
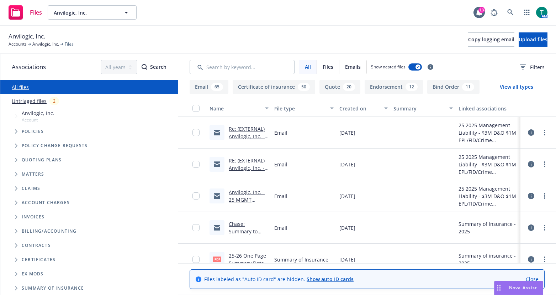
click at [16, 160] on icon "Tree Example" at bounding box center [16, 160] width 3 height 4
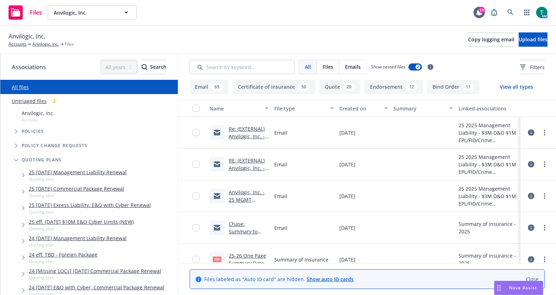
click at [87, 172] on link "25 [DATE] Management Liability Renewal" at bounding box center [78, 171] width 98 height 7
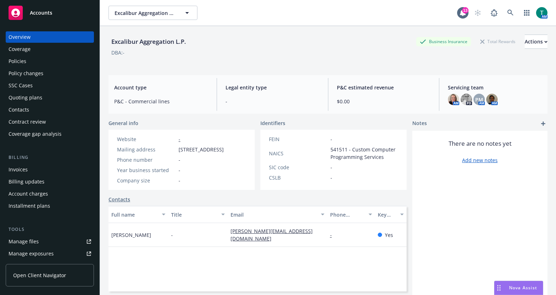
click at [30, 238] on div "Manage files" at bounding box center [24, 241] width 30 height 11
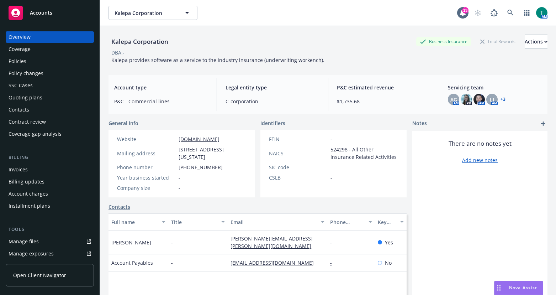
click at [59, 241] on link "Manage files" at bounding box center [50, 241] width 88 height 11
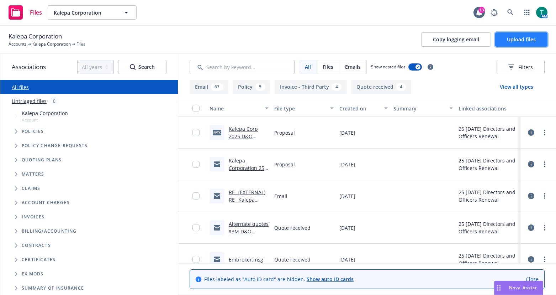
click at [521, 36] on span "Upload files" at bounding box center [521, 39] width 29 height 7
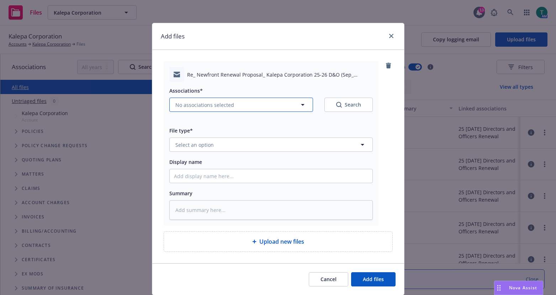
click at [180, 106] on span "No associations selected" at bounding box center [204, 104] width 59 height 7
type textarea "x"
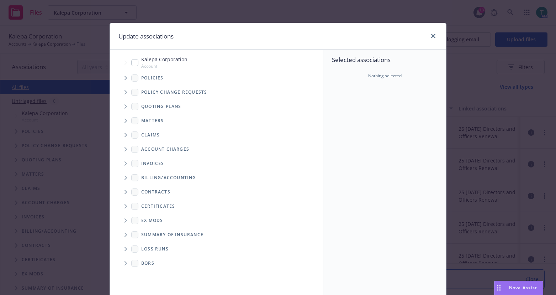
click at [132, 63] on input "Tree Example" at bounding box center [134, 62] width 7 height 7
checkbox input "true"
click at [124, 109] on span "Tree Example" at bounding box center [125, 106] width 11 height 11
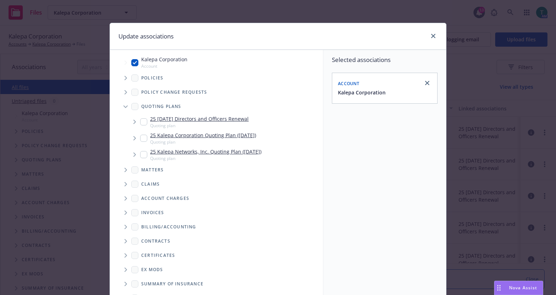
click at [140, 123] on input "Tree Example" at bounding box center [143, 121] width 7 height 7
checkbox input "true"
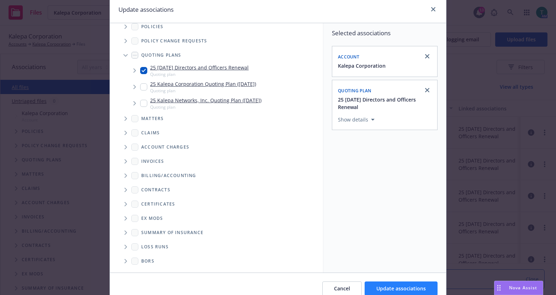
scroll to position [59, 0]
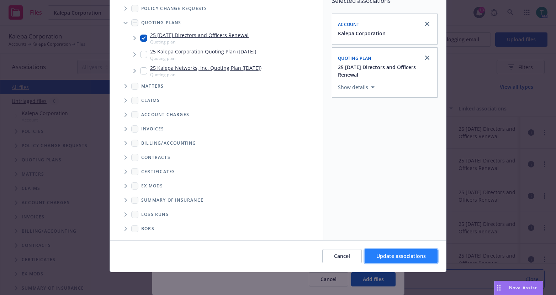
click at [398, 258] on span "Update associations" at bounding box center [401, 255] width 49 height 7
type textarea "x"
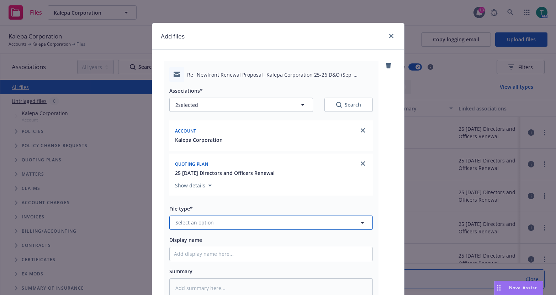
click at [217, 220] on button "Select an option" at bounding box center [271, 222] width 204 height 14
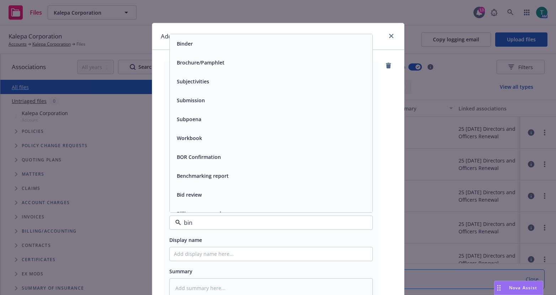
type input "bind"
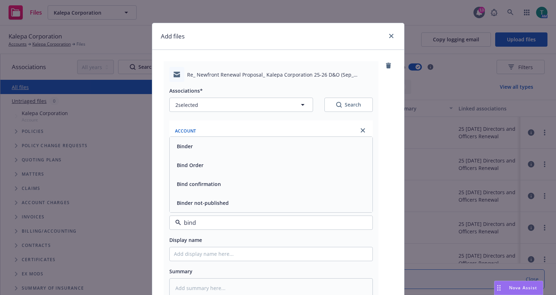
click at [185, 166] on span "Bind Order" at bounding box center [190, 164] width 27 height 7
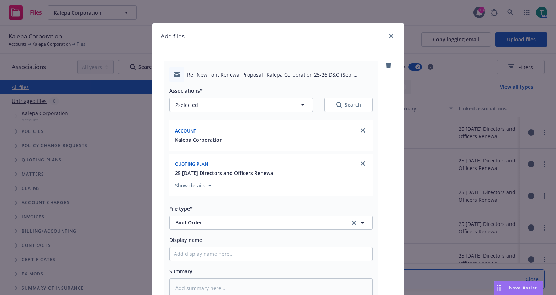
scroll to position [101, 0]
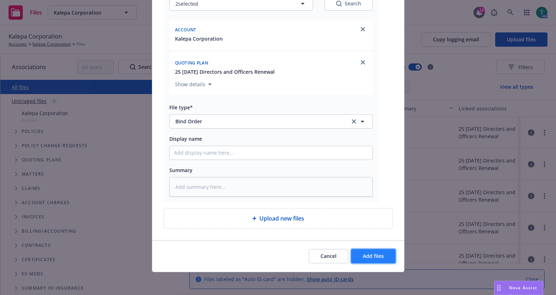
click at [372, 253] on span "Add files" at bounding box center [373, 255] width 21 height 7
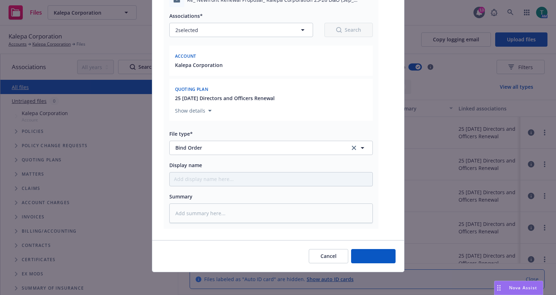
scroll to position [75, 0]
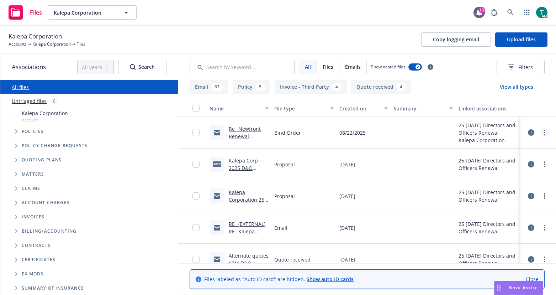
click at [541, 133] on link "more" at bounding box center [545, 132] width 9 height 9
click at [497, 177] on link "Edit" at bounding box center [508, 175] width 71 height 14
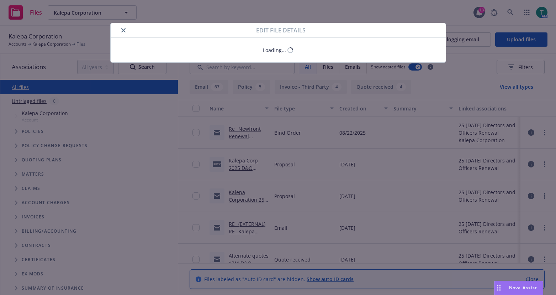
type textarea "x"
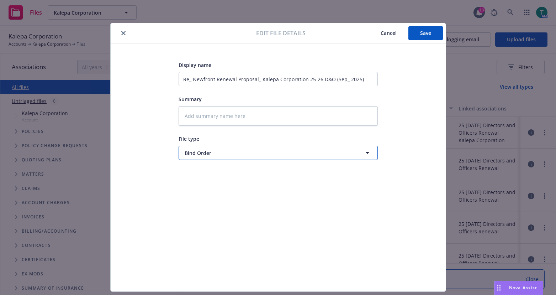
click at [268, 155] on span "Bind Order" at bounding box center [265, 152] width 161 height 7
type input "email"
click at [235, 173] on div "Email" at bounding box center [278, 172] width 190 height 10
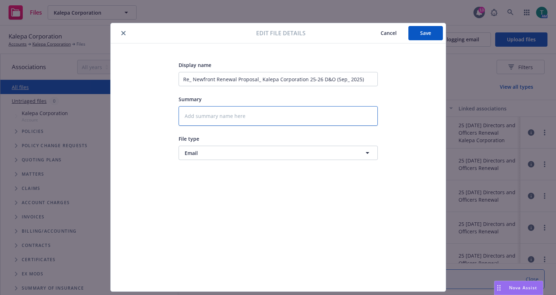
click at [201, 112] on textarea at bounding box center [278, 116] width 199 height 20
type textarea "x"
type textarea "f"
type textarea "x"
type textarea "fo"
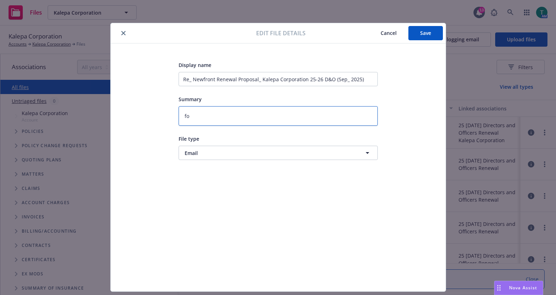
type textarea "x"
type textarea "fol"
type textarea "x"
type textarea "foll"
type textarea "x"
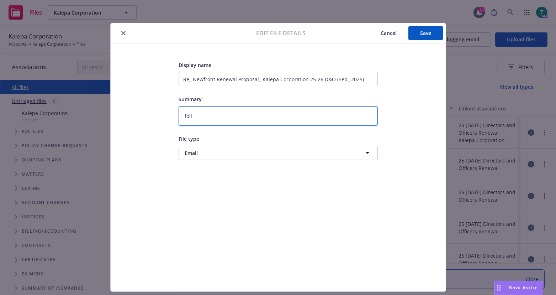
type textarea "follo"
type textarea "x"
type textarea "follow"
type textarea "x"
type textarea "follow u"
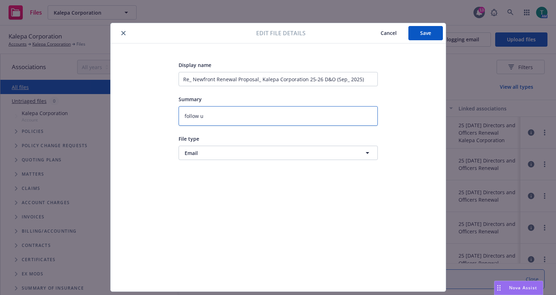
type textarea "x"
type textarea "follow up"
type textarea "x"
type textarea "follow up"
type textarea "x"
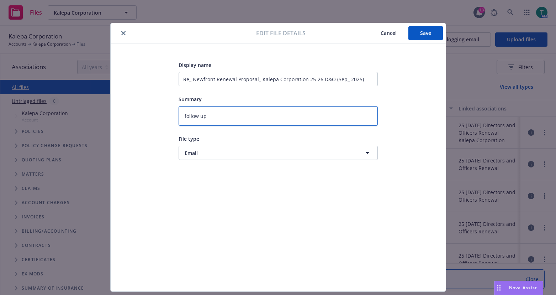
type textarea "follow up o"
type textarea "x"
type textarea "follow up on"
type textarea "x"
type textarea "follow up on bi"
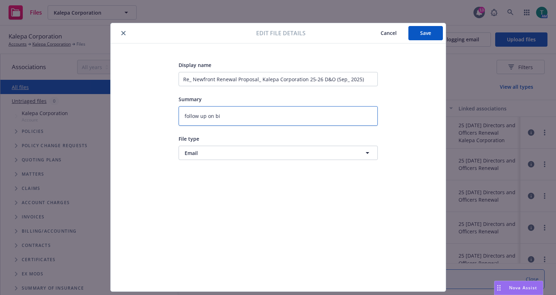
type textarea "x"
type textarea "follow up on bin"
type textarea "x"
type textarea "follow up on bind"
type textarea "x"
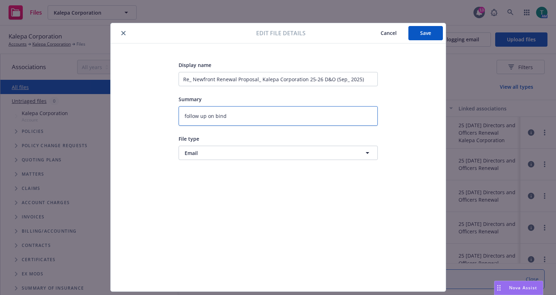
type textarea "follow up on bind"
type textarea "x"
type textarea "follow up on bind o"
type textarea "x"
type textarea "follow up on bind or"
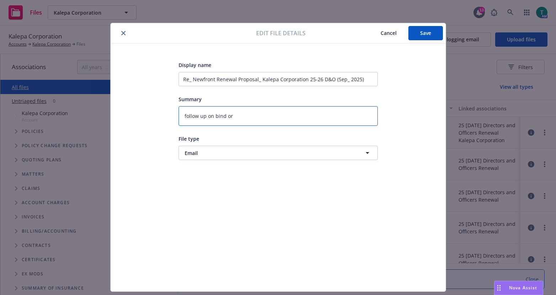
type textarea "x"
type textarea "follow up on bind ord"
type textarea "x"
type textarea "follow up on bind orde"
type textarea "x"
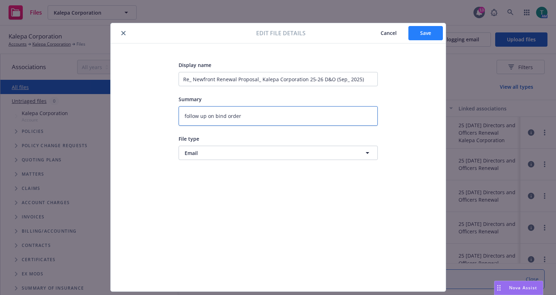
type textarea "follow up on bind order"
drag, startPoint x: 415, startPoint y: 34, endPoint x: 390, endPoint y: 31, distance: 25.5
click at [414, 34] on button "Save" at bounding box center [426, 33] width 35 height 14
type textarea "x"
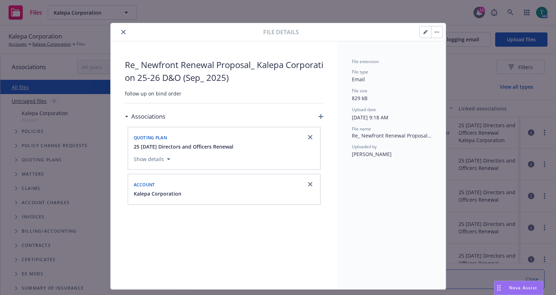
click at [119, 33] on button "close" at bounding box center [123, 32] width 9 height 9
